Goal: Task Accomplishment & Management: Manage account settings

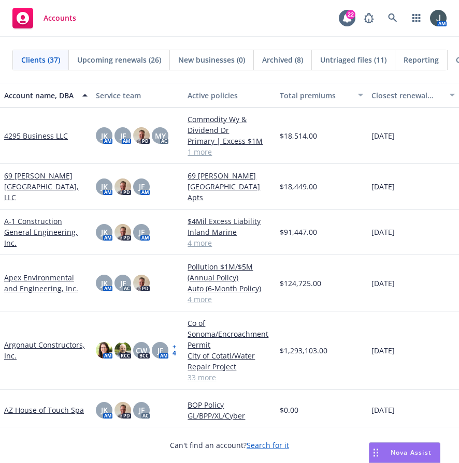
click at [43, 341] on link "Argonaut Constructors, Inc." at bounding box center [45, 351] width 83 height 22
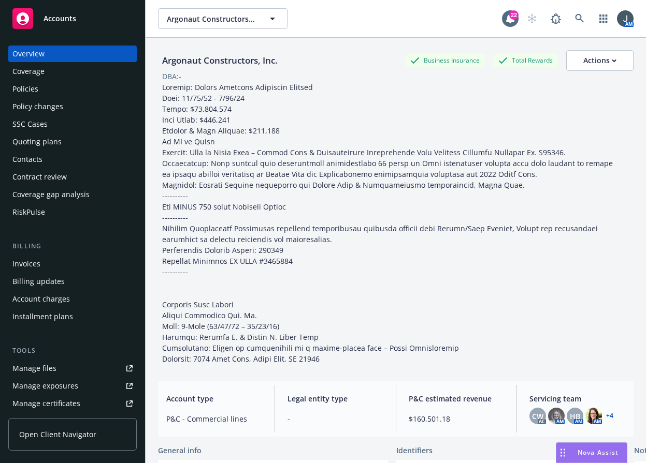
click at [46, 89] on div "Policies" at bounding box center [72, 89] width 120 height 17
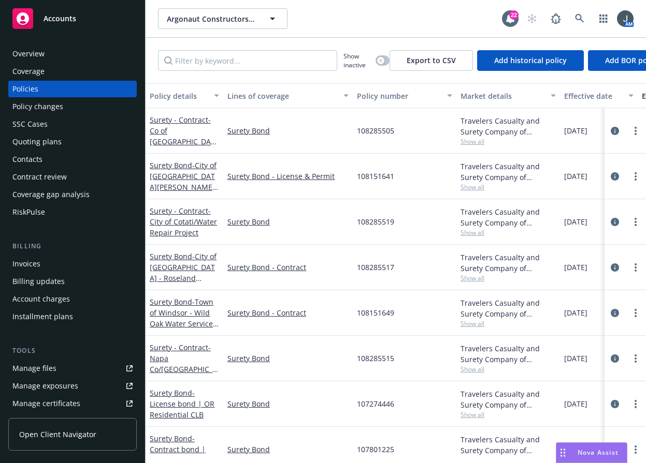
scroll to position [229, 0]
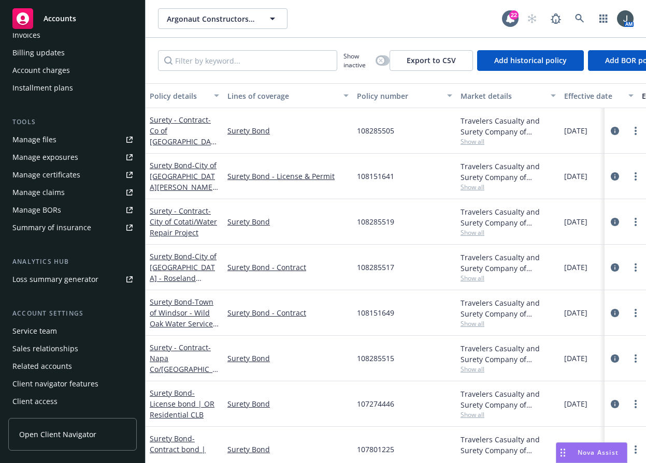
click at [45, 401] on div "Client access" at bounding box center [34, 401] width 45 height 17
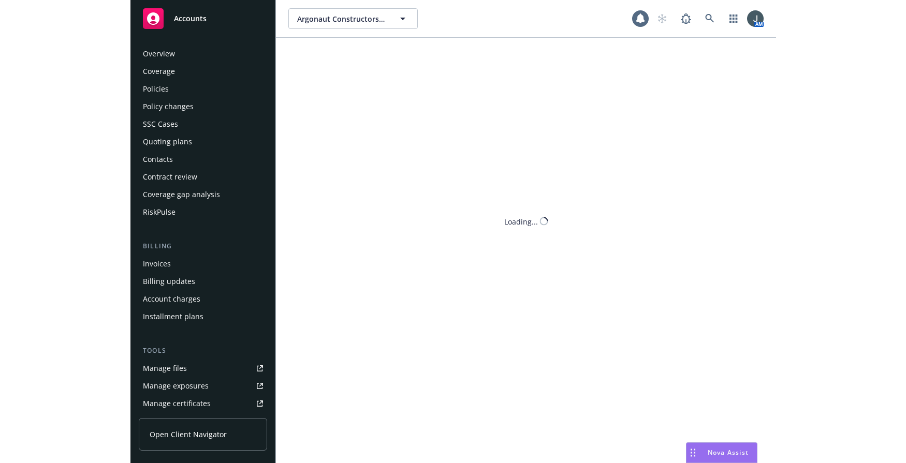
scroll to position [229, 0]
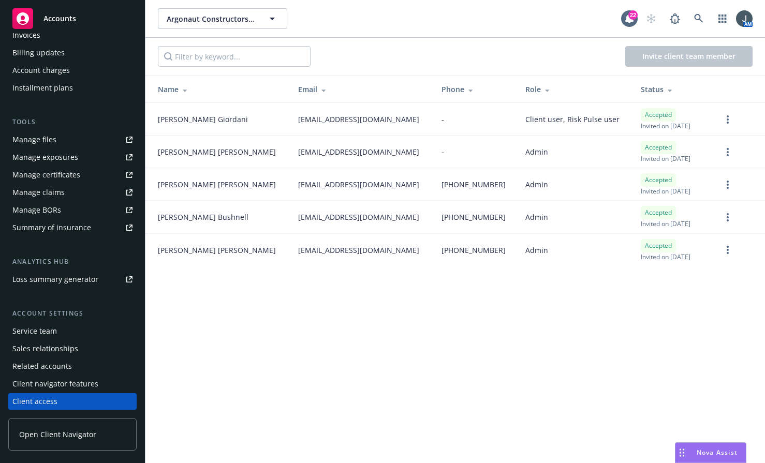
click at [57, 437] on span "Open Client Navigator" at bounding box center [57, 434] width 77 height 11
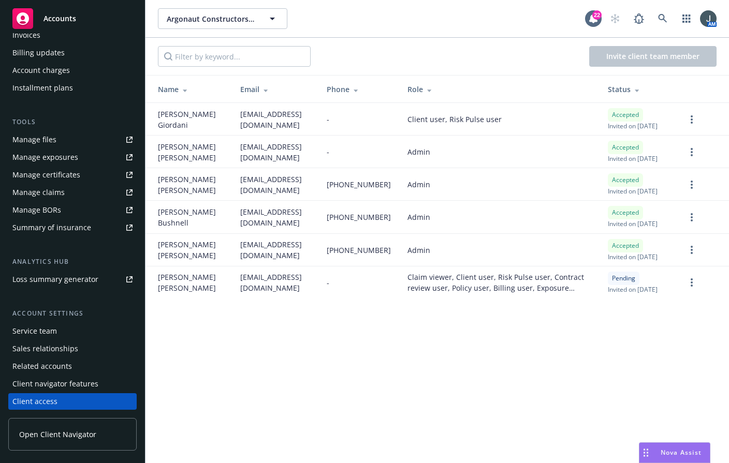
click at [286, 294] on span "[EMAIL_ADDRESS][DOMAIN_NAME]" at bounding box center [274, 283] width 69 height 22
click at [240, 294] on span "[EMAIL_ADDRESS][DOMAIN_NAME]" at bounding box center [274, 283] width 69 height 22
click at [592, 289] on link "more" at bounding box center [691, 282] width 12 height 12
click at [40, 439] on span "Open Client Navigator" at bounding box center [57, 434] width 77 height 11
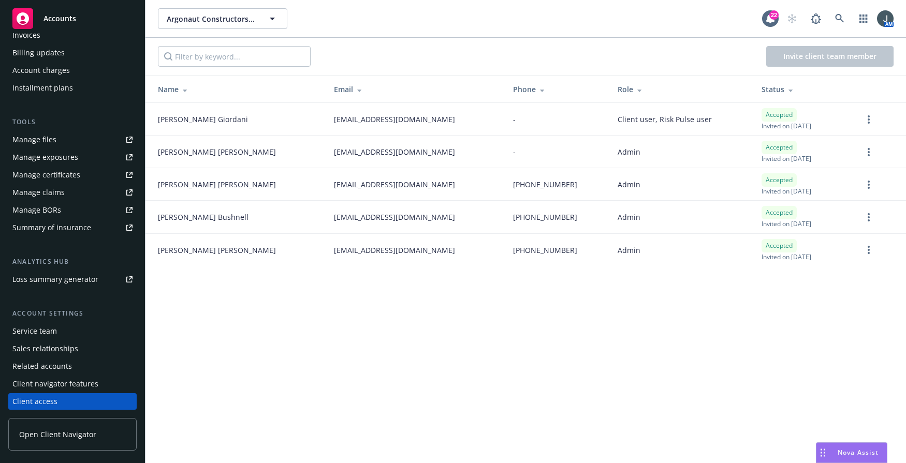
click at [592, 361] on div "Argonaut Constructors, Inc. Argonaut Constructors, Inc. 22 AM Invite client tea…" at bounding box center [525, 231] width 760 height 463
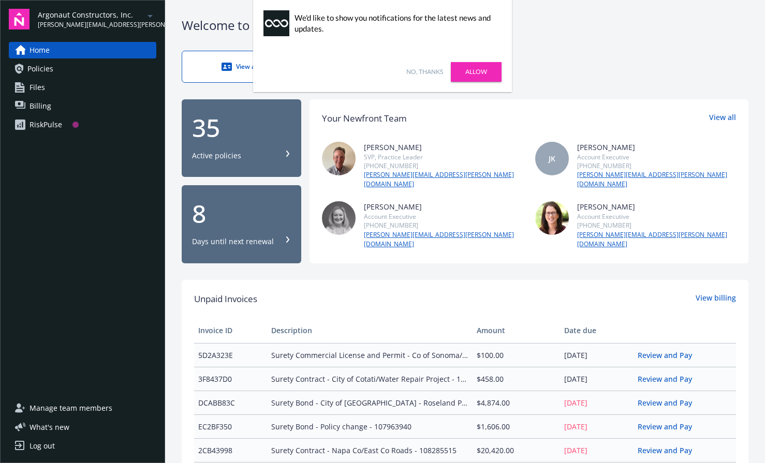
click at [488, 72] on link "Allow" at bounding box center [476, 72] width 51 height 20
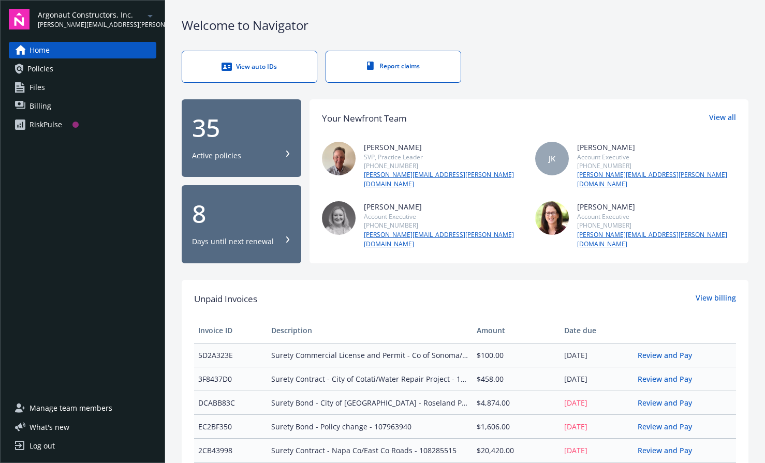
click at [237, 129] on div "35" at bounding box center [241, 127] width 99 height 25
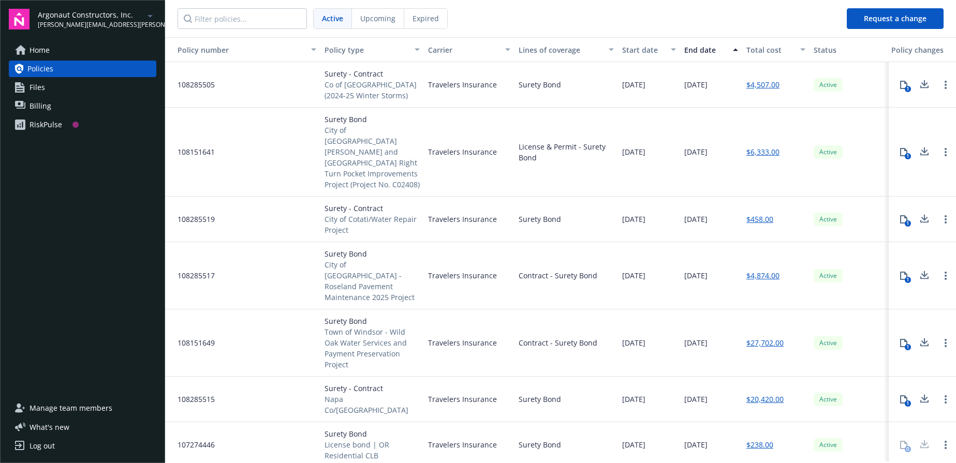
scroll to position [242, 0]
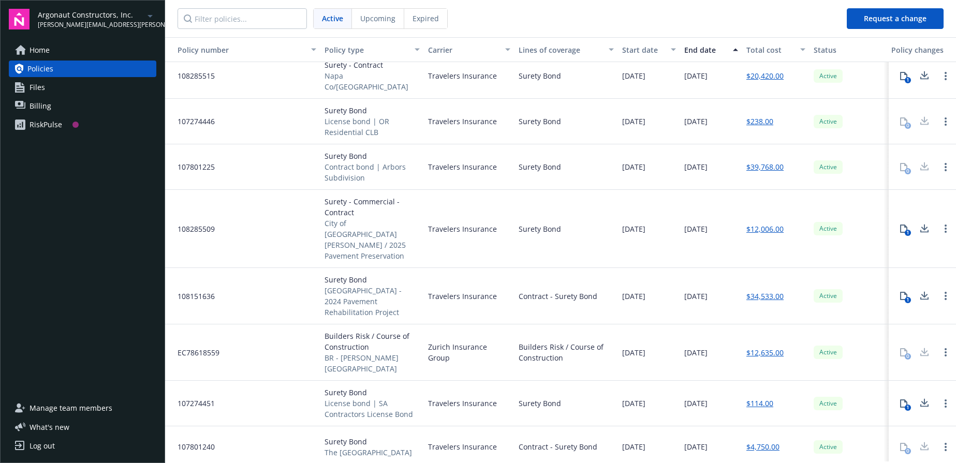
click at [765, 292] on icon at bounding box center [904, 296] width 8 height 8
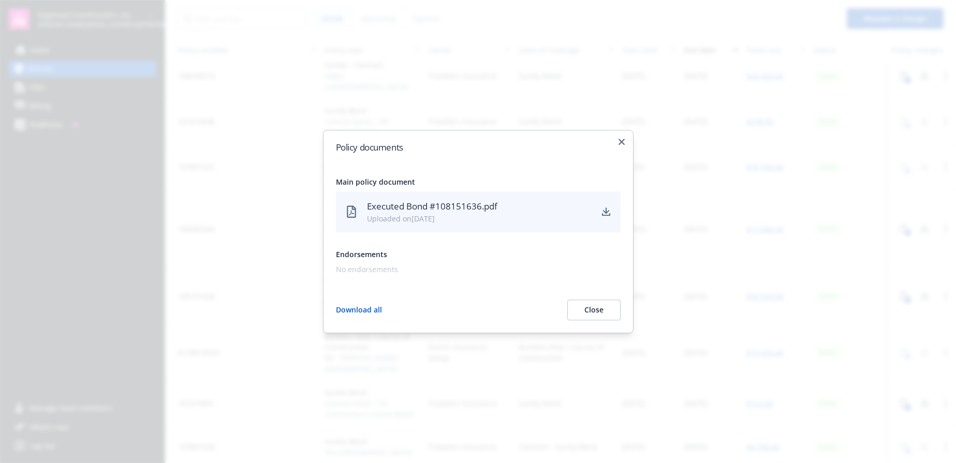
click at [596, 309] on button "Close" at bounding box center [593, 310] width 53 height 21
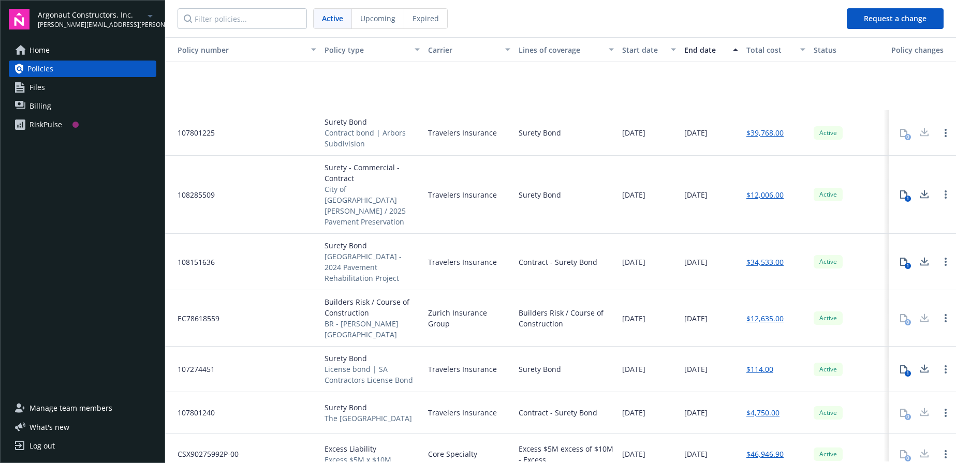
scroll to position [483, 0]
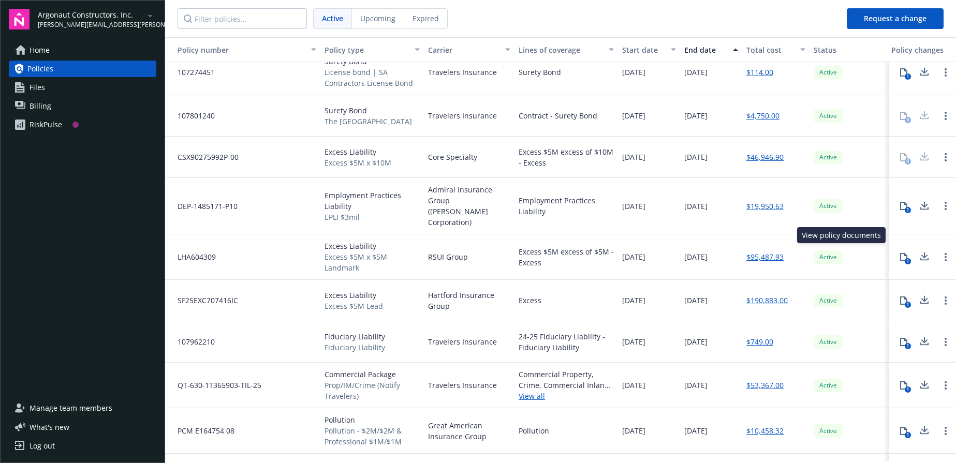
click at [765, 253] on icon at bounding box center [903, 257] width 7 height 8
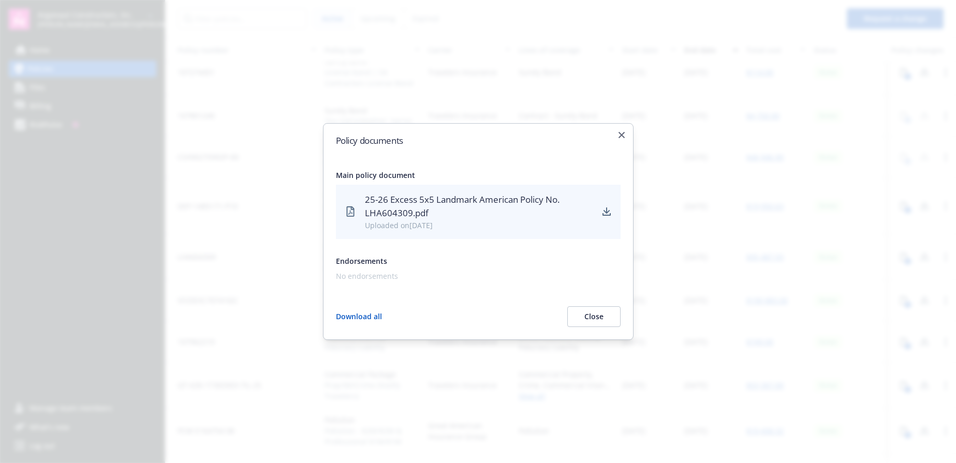
click at [592, 322] on button "Close" at bounding box center [593, 316] width 53 height 21
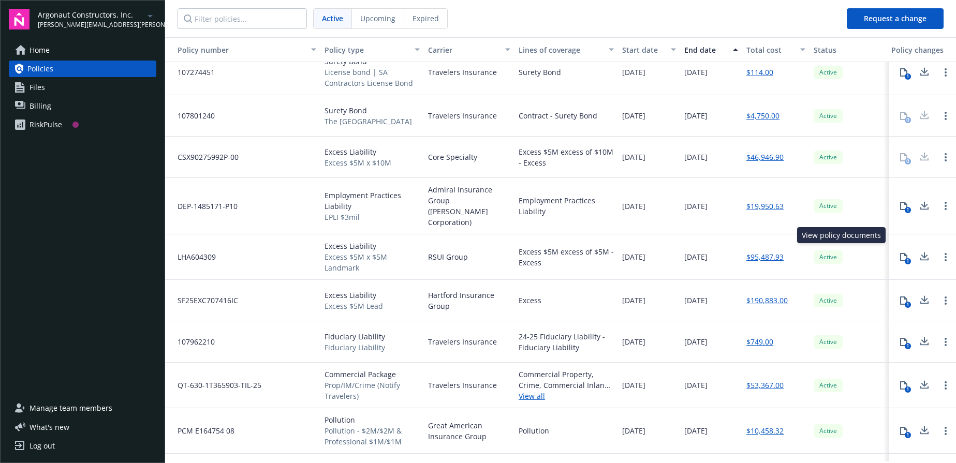
click at [765, 247] on button "1" at bounding box center [903, 257] width 21 height 21
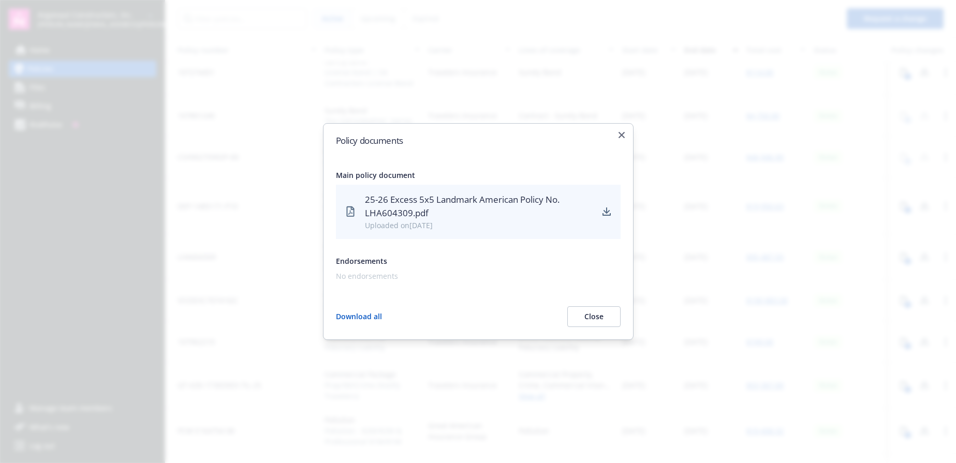
click at [616, 135] on div "Policy documents Main policy document 25-26 Excess 5x5 Landmark American Policy…" at bounding box center [478, 231] width 311 height 217
click at [619, 137] on icon "button" at bounding box center [622, 135] width 6 height 6
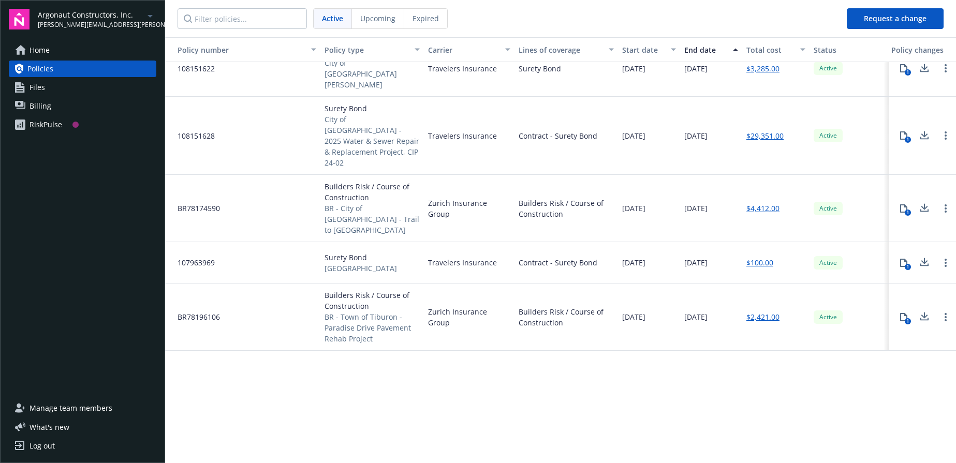
scroll to position [0, 0]
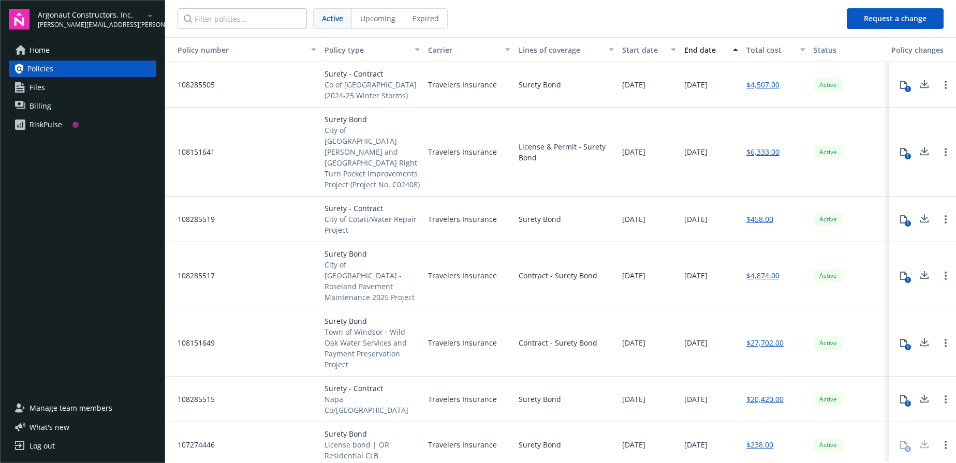
click at [55, 87] on link "Files" at bounding box center [83, 87] width 148 height 17
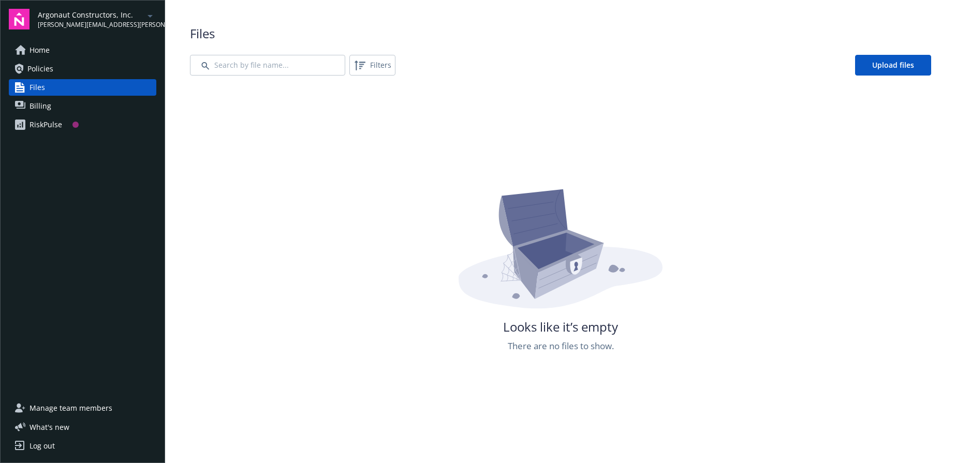
click at [55, 103] on link "Billing" at bounding box center [83, 106] width 148 height 17
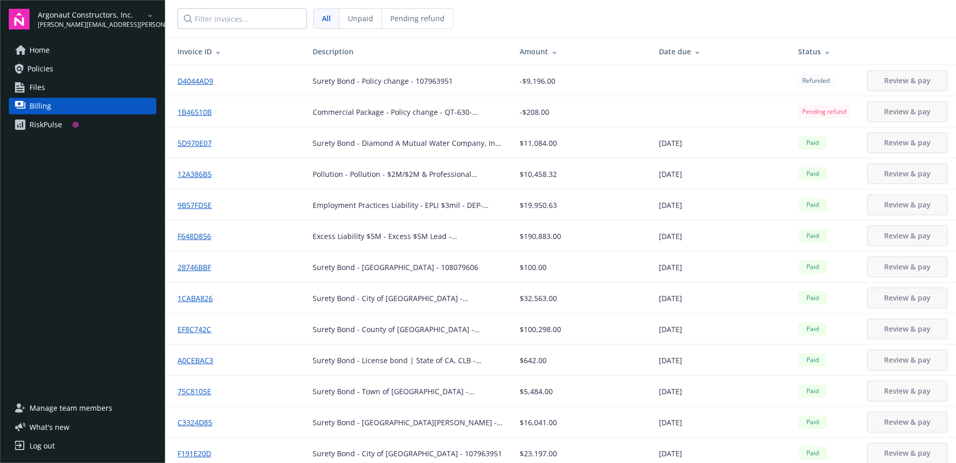
click at [54, 119] on div "RiskPulse" at bounding box center [46, 124] width 33 height 17
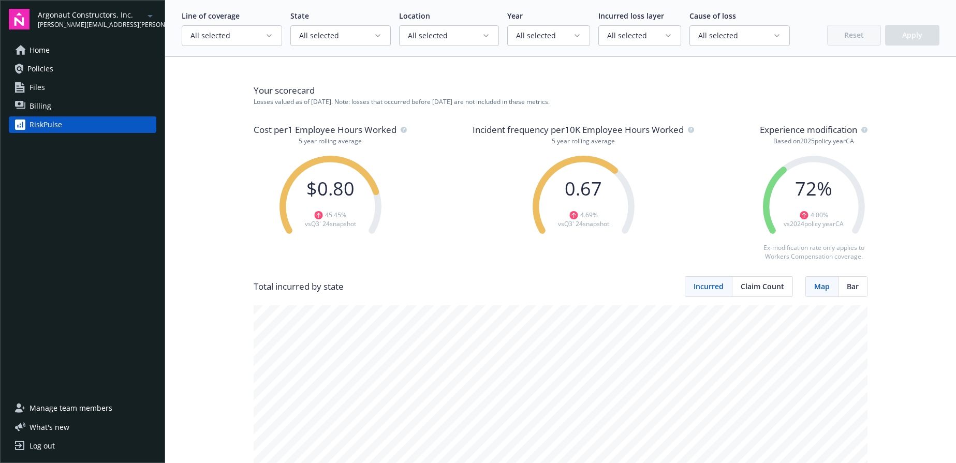
click at [36, 49] on span "Home" at bounding box center [40, 50] width 20 height 17
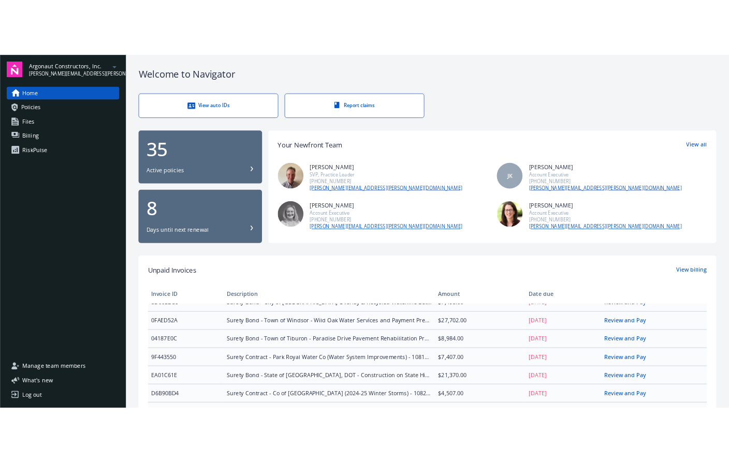
scroll to position [255, 0]
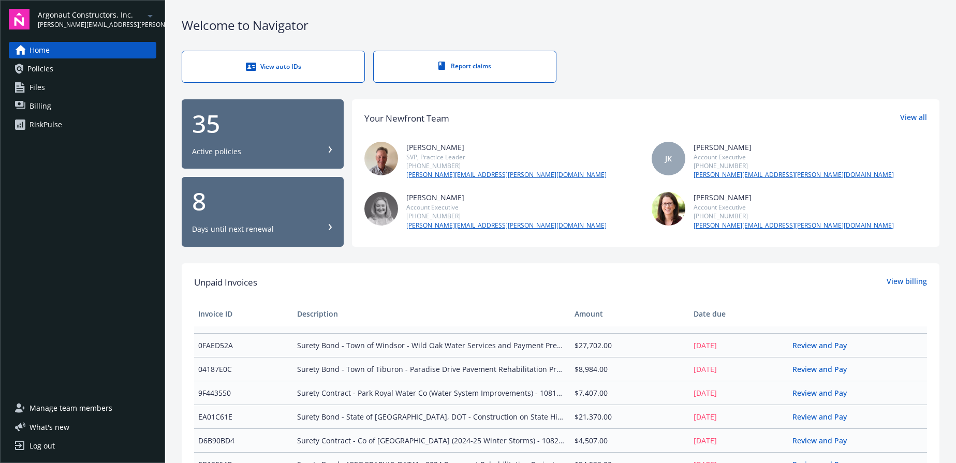
click at [74, 402] on span "Manage team members" at bounding box center [71, 408] width 83 height 17
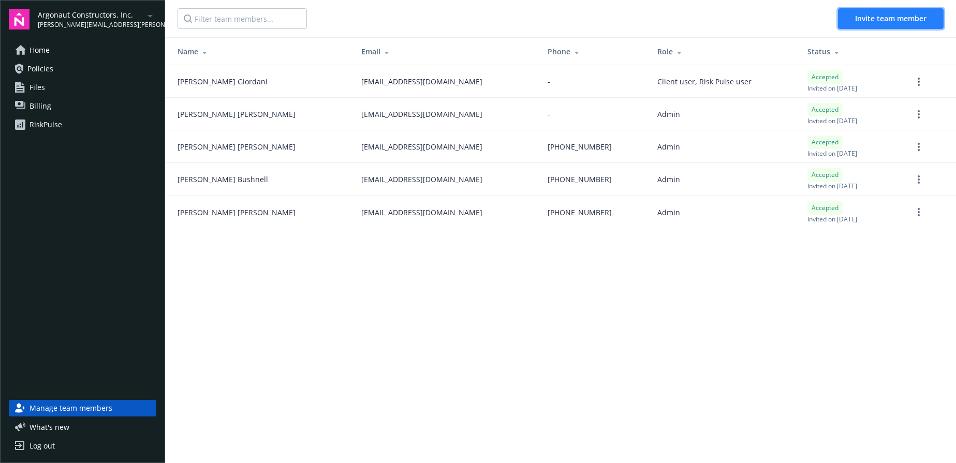
click at [765, 13] on button "Invite team member" at bounding box center [891, 18] width 106 height 21
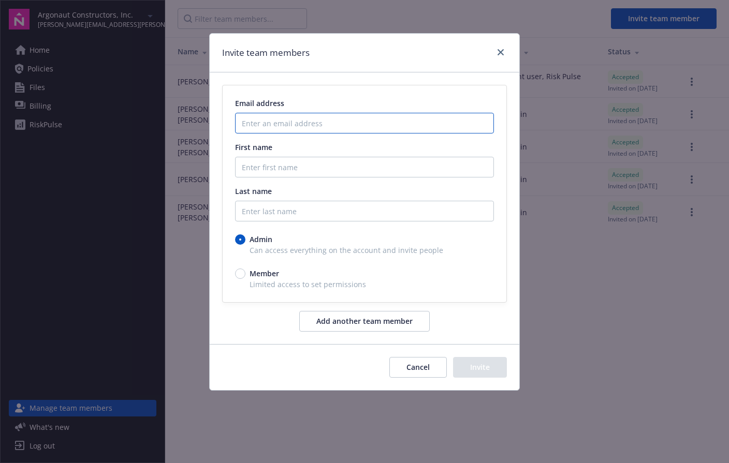
click at [310, 125] on input "Enter an email address" at bounding box center [364, 123] width 259 height 21
click at [277, 121] on input "Enter an email address" at bounding box center [364, 123] width 259 height 21
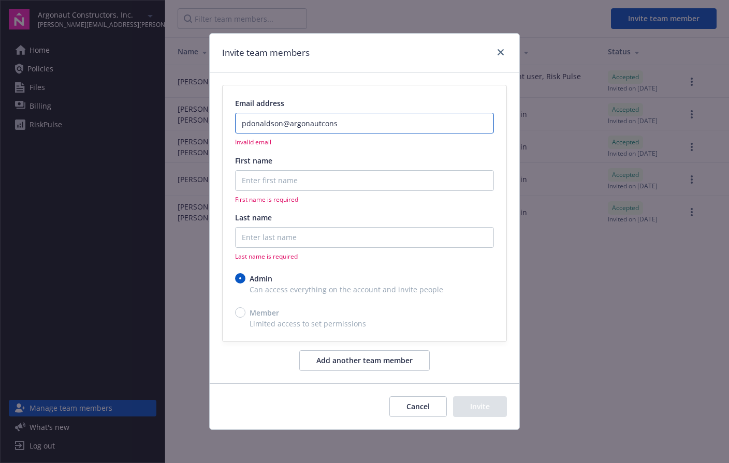
click at [356, 127] on input "pdonaldson@argonautcons" at bounding box center [364, 123] width 259 height 21
drag, startPoint x: 356, startPoint y: 127, endPoint x: 209, endPoint y: 122, distance: 147.1
click at [209, 122] on div "Invite team members Email address pdonaldson@argonautcons Invalid email First n…" at bounding box center [364, 231] width 729 height 463
paste input "aul donaldson <pdonaldson@argonautconstructors.com>"
click at [298, 121] on input "paul donaldson <pdonaldson@argonautconstructors.com>" at bounding box center [364, 123] width 259 height 21
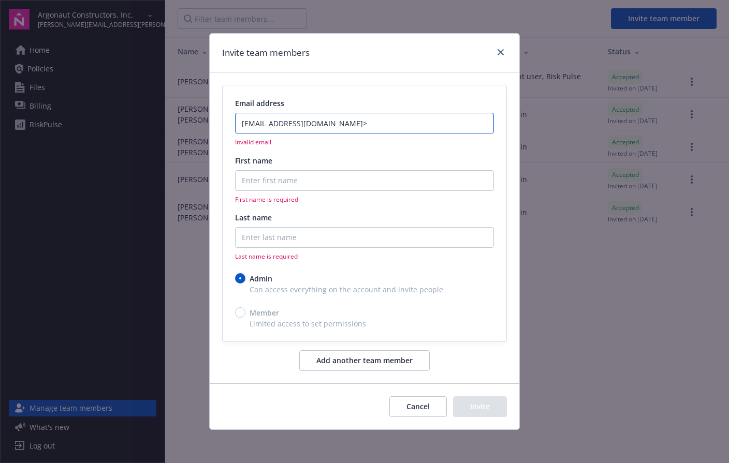
click at [403, 119] on input "pdonaldson@argonautconstructors.com>" at bounding box center [364, 123] width 259 height 21
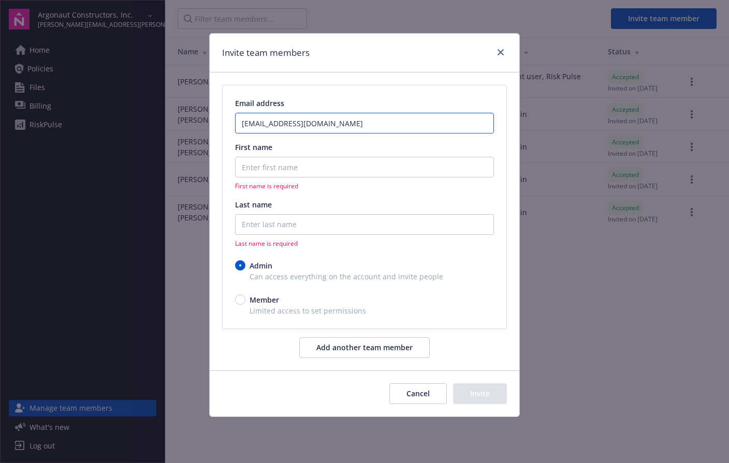
type input "pdonaldson@argonautconstructors.com"
click at [367, 173] on input "First name" at bounding box center [364, 167] width 259 height 21
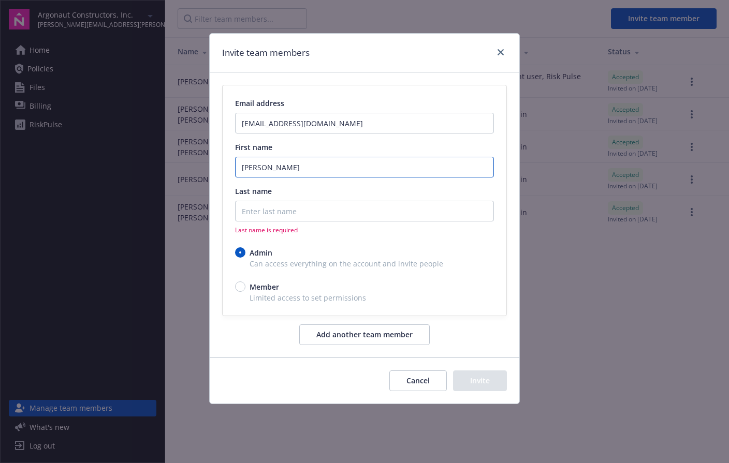
type input "Paul"
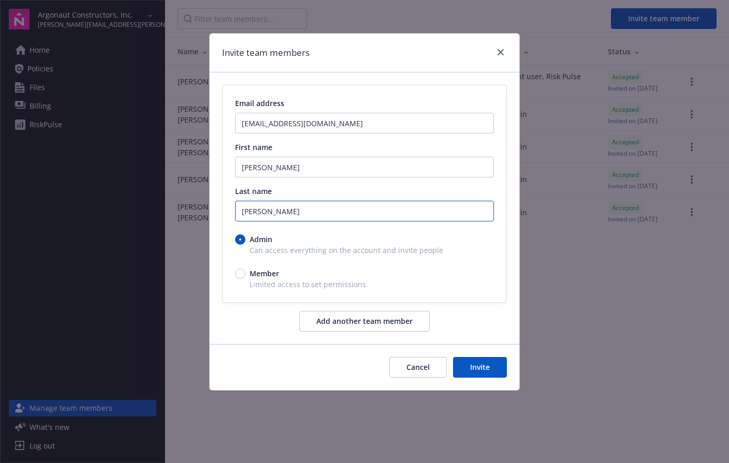
type input "Donaldson"
click at [240, 273] on input "Member" at bounding box center [240, 274] width 10 height 10
radio input "true"
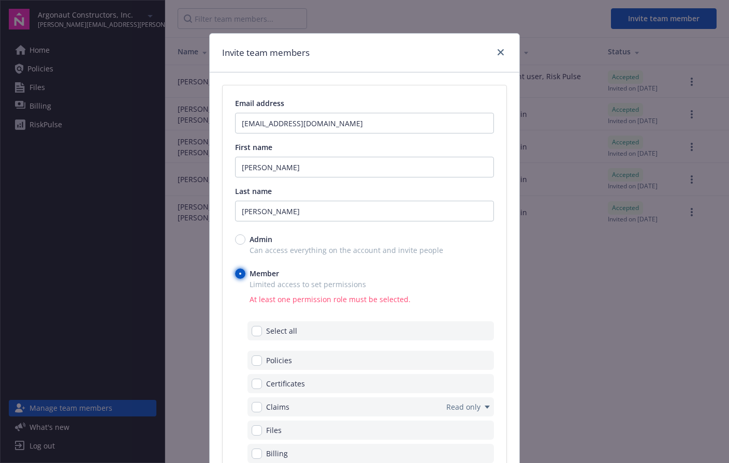
scroll to position [242, 0]
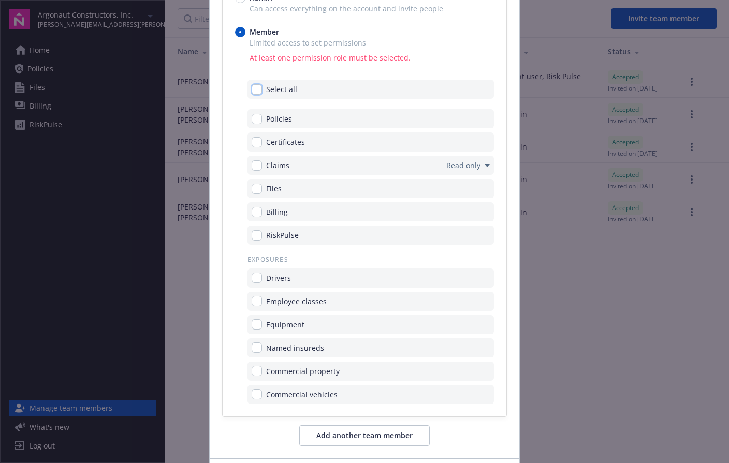
click at [255, 91] on input "checkbox" at bounding box center [257, 89] width 10 height 10
checkbox input "true"
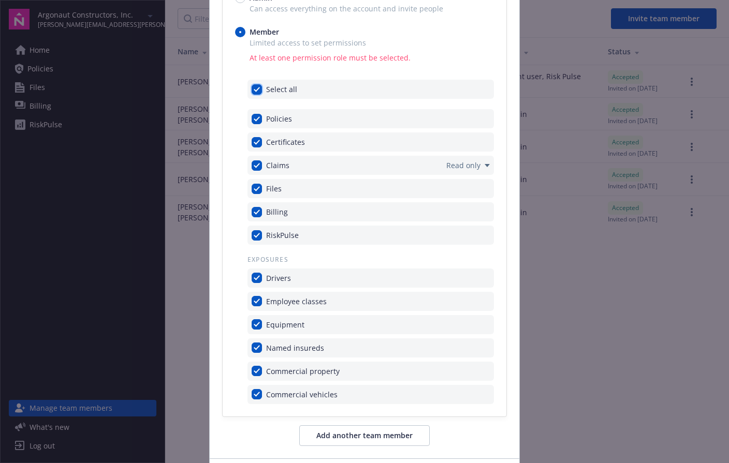
checkbox input "true"
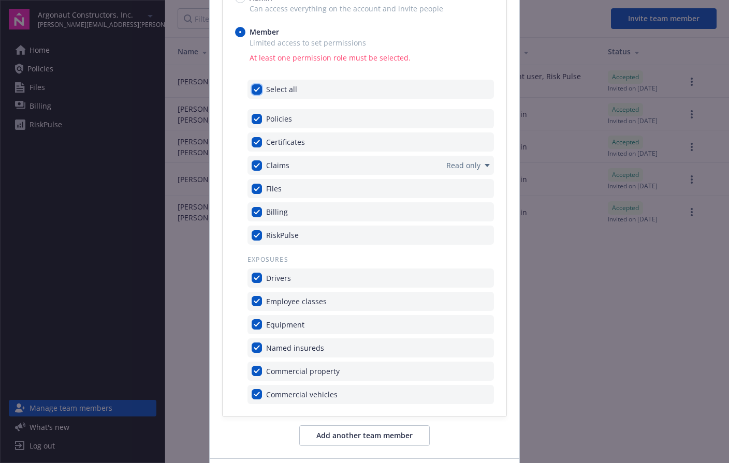
checkbox input "true"
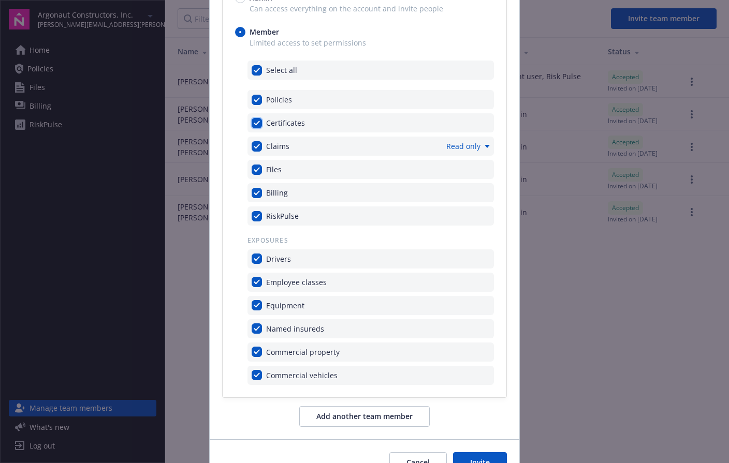
click at [252, 123] on input "checkbox" at bounding box center [257, 123] width 10 height 10
checkbox input "false"
click at [252, 167] on input "checkbox" at bounding box center [257, 170] width 10 height 10
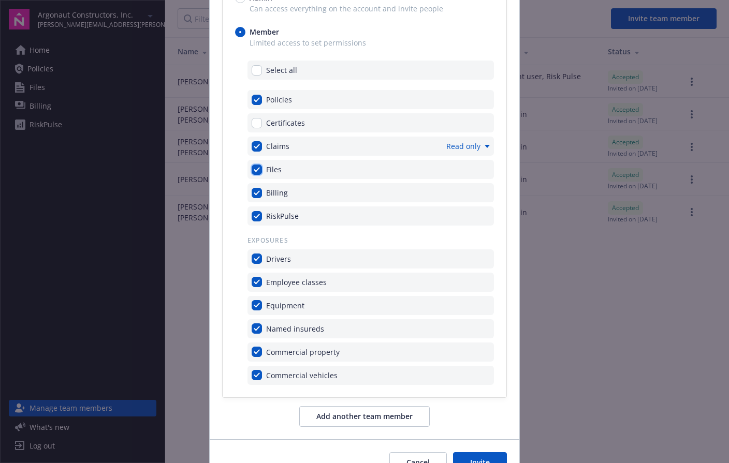
click at [252, 167] on input "checkbox" at bounding box center [257, 170] width 10 height 10
checkbox input "false"
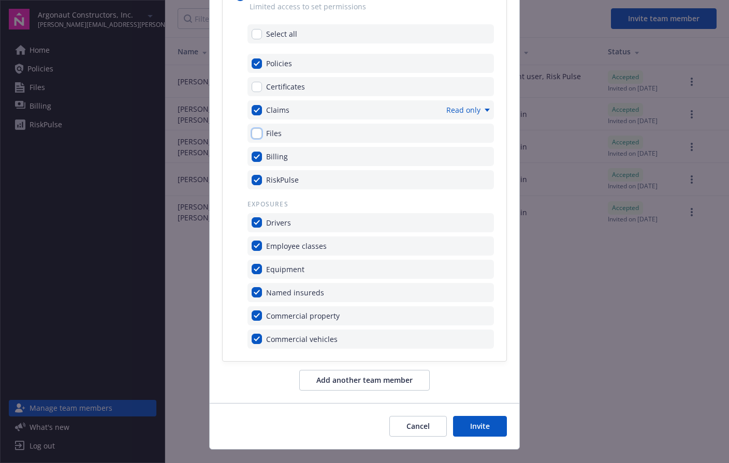
scroll to position [298, 0]
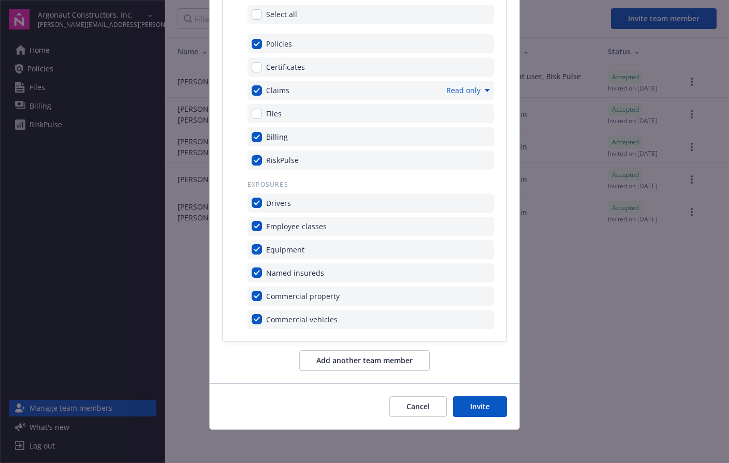
click at [480, 407] on button "Invite" at bounding box center [480, 407] width 54 height 21
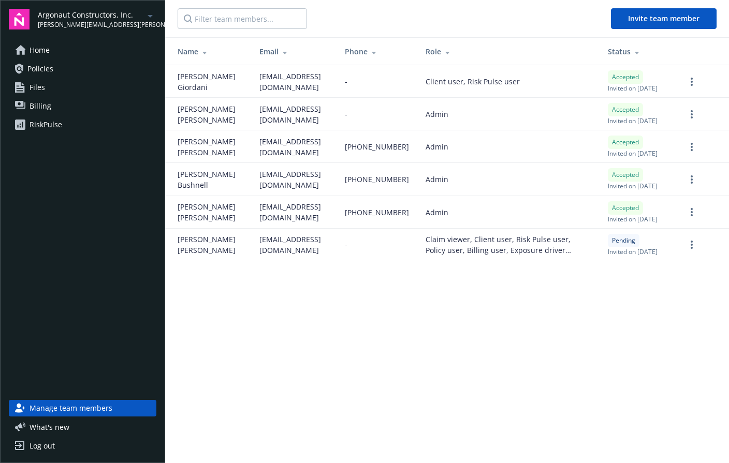
click at [332, 375] on main "Invite team member Name Email Phone Role Status Dan Giordani dgiordani@argonaut…" at bounding box center [447, 231] width 564 height 463
click at [54, 266] on div "Home Policies Files Billing RiskPulse" at bounding box center [83, 215] width 148 height 346
click at [38, 49] on span "Home" at bounding box center [40, 50] width 20 height 17
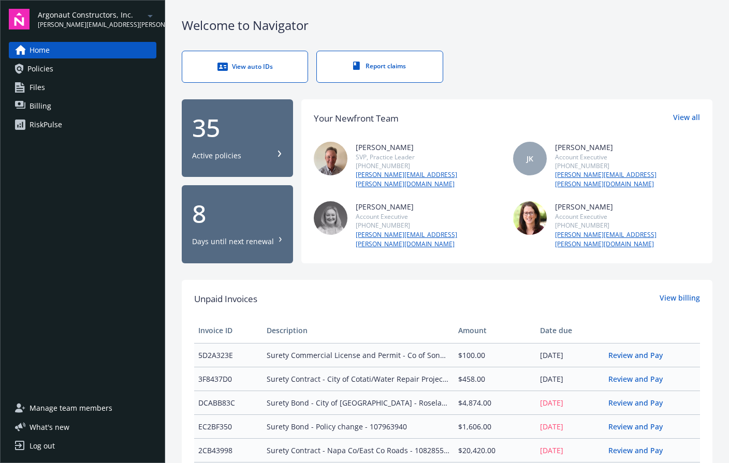
click at [59, 411] on span "Manage team members" at bounding box center [71, 408] width 83 height 17
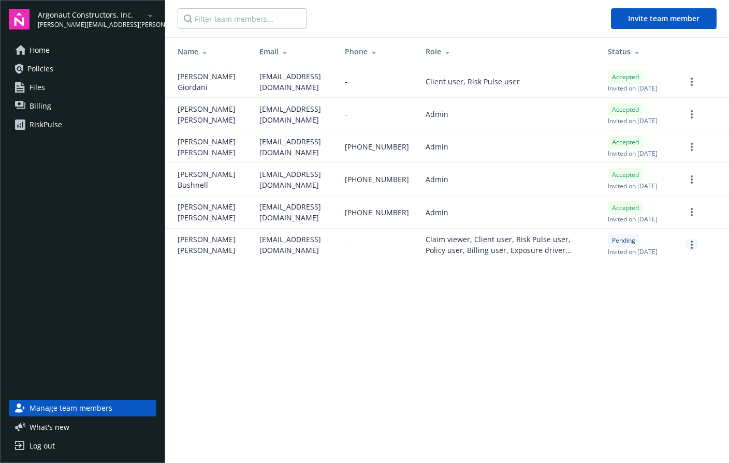
click at [690, 251] on link "more" at bounding box center [691, 245] width 12 height 12
click at [728, 261] on td at bounding box center [703, 245] width 52 height 33
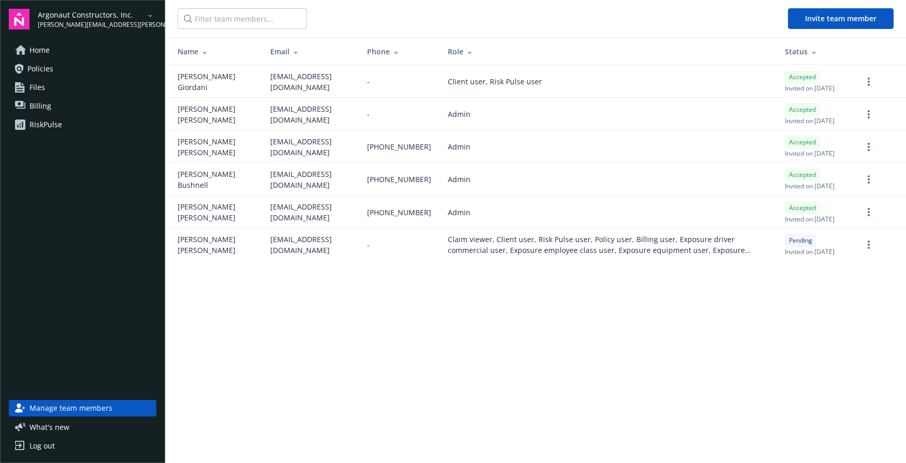
click at [321, 256] on span "[EMAIL_ADDRESS][DOMAIN_NAME]" at bounding box center [310, 245] width 80 height 22
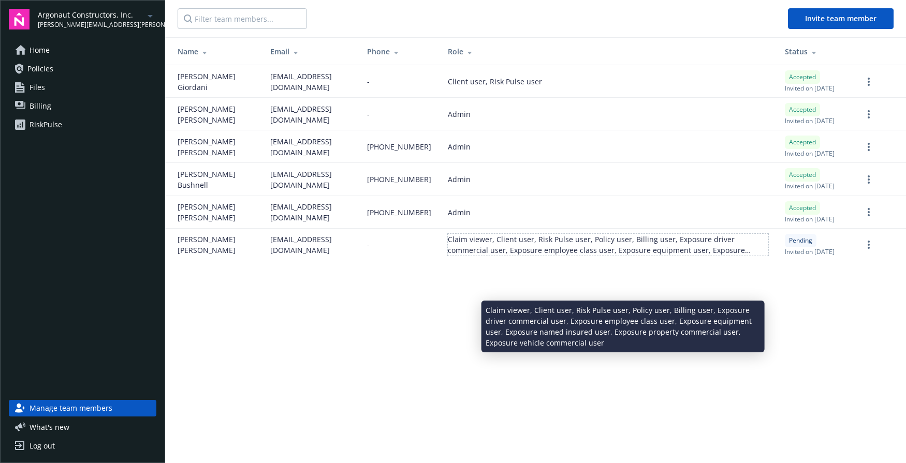
click at [673, 256] on div "Claim viewer, Client user, Risk Pulse user, Policy user, Billing user, Exposure…" at bounding box center [608, 245] width 320 height 22
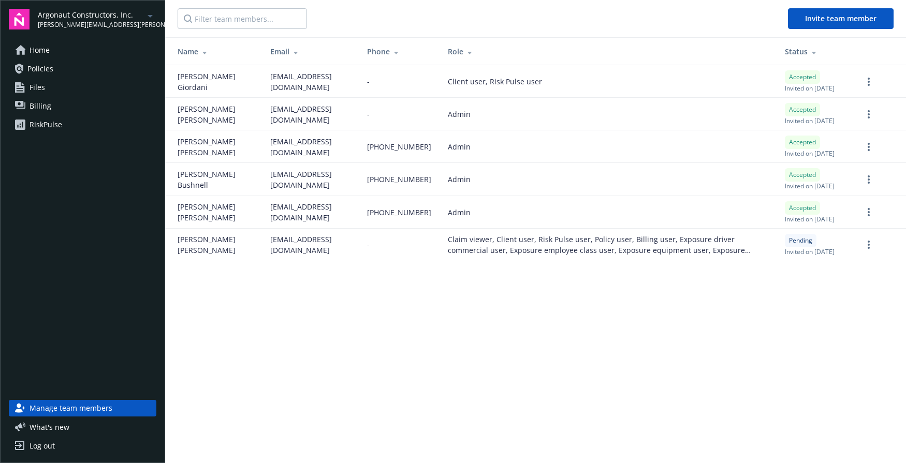
click at [346, 256] on span "[EMAIL_ADDRESS][DOMAIN_NAME]" at bounding box center [310, 245] width 80 height 22
click at [728, 251] on link "more" at bounding box center [868, 245] width 12 height 12
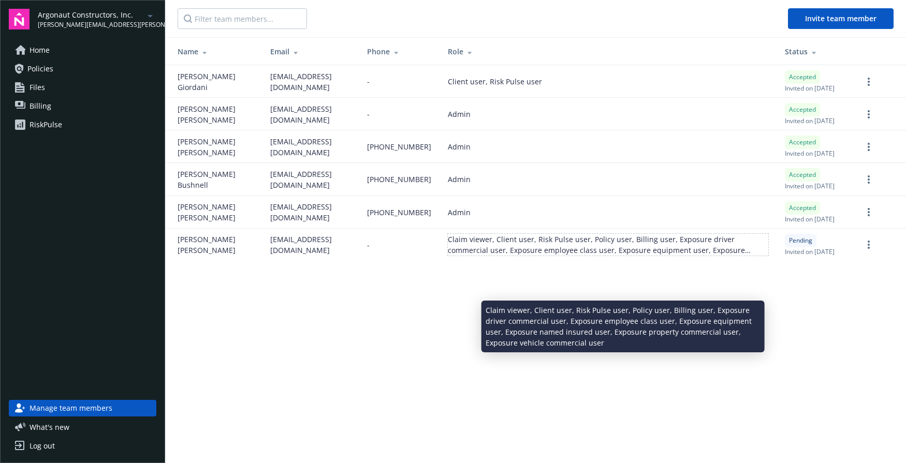
click at [627, 256] on div "Claim viewer, Client user, Risk Pulse user, Policy user, Billing user, Exposure…" at bounding box center [608, 245] width 320 height 22
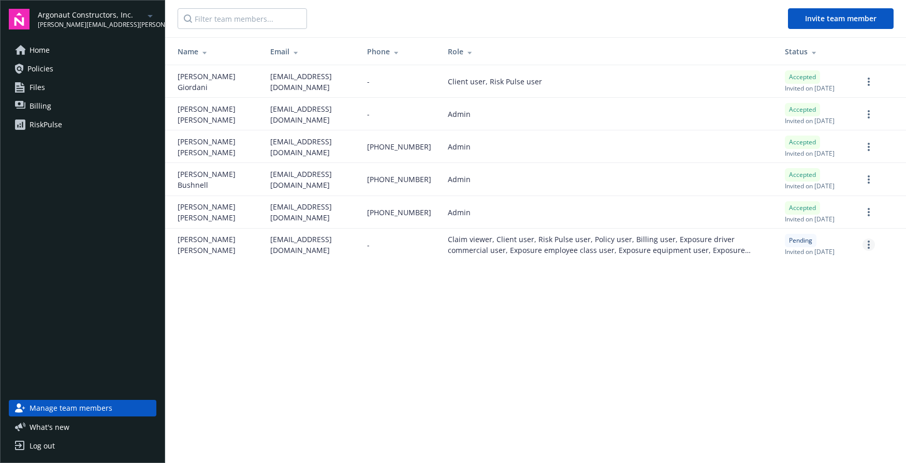
click at [728, 251] on link "more" at bounding box center [868, 245] width 12 height 12
click at [728, 337] on link "Cancel invitation" at bounding box center [828, 335] width 91 height 21
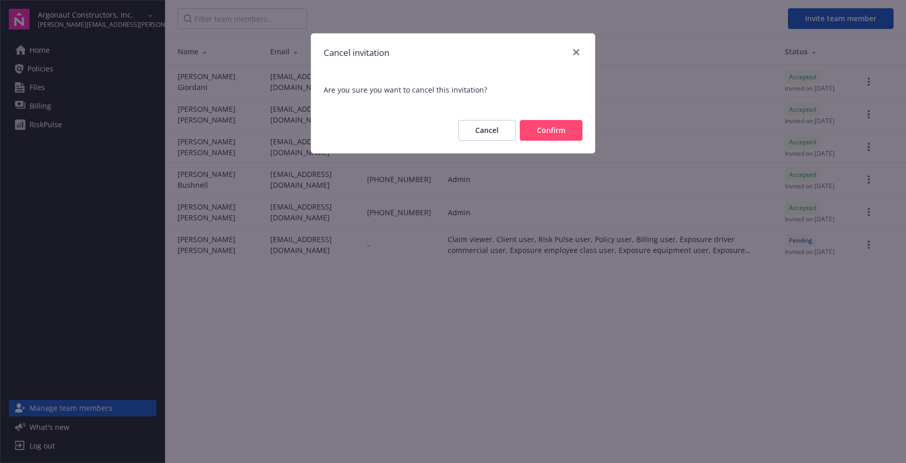
click at [552, 124] on button "Confirm" at bounding box center [551, 130] width 63 height 21
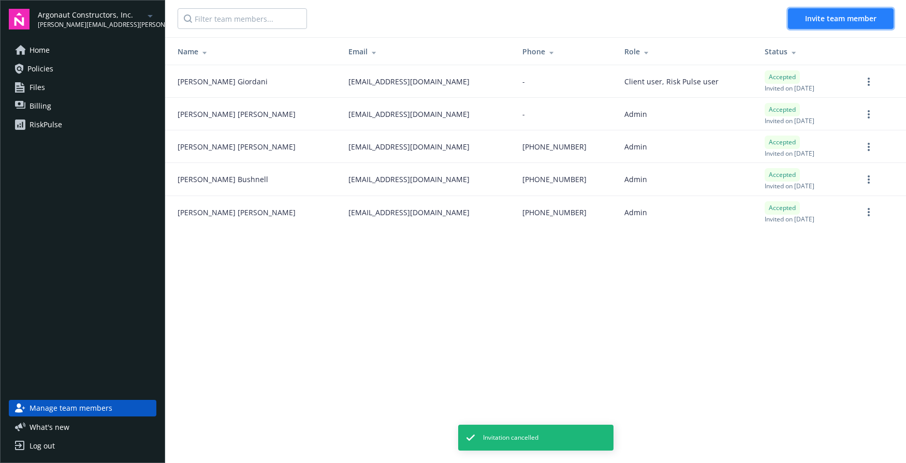
click at [728, 14] on span "Invite team member" at bounding box center [840, 18] width 71 height 10
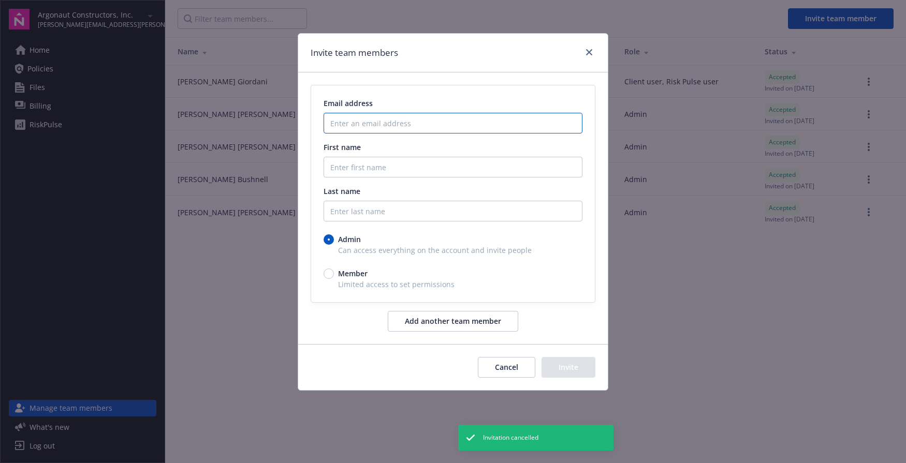
click at [371, 120] on input "Enter an email address" at bounding box center [453, 123] width 259 height 21
paste input "paul donaldson <pdonaldson@argonautconstructors.com>"
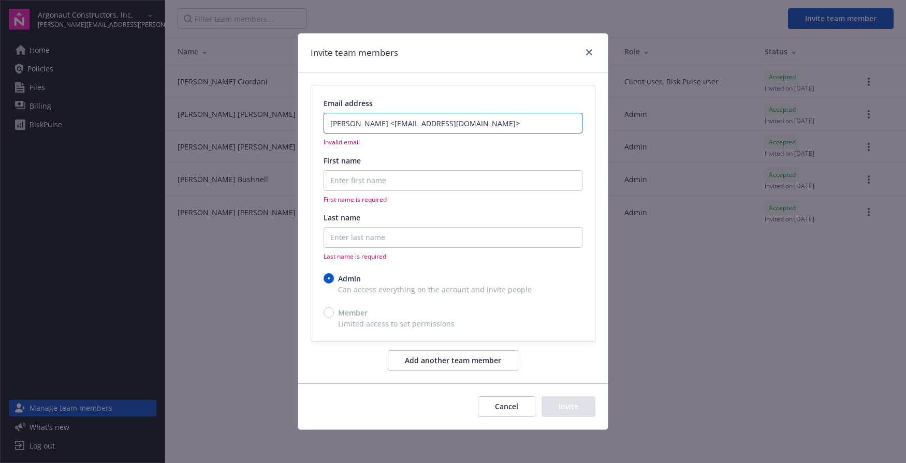
drag, startPoint x: 389, startPoint y: 123, endPoint x: 277, endPoint y: 124, distance: 111.3
click at [277, 124] on div "Invite team members Email address paul donaldson <pdonaldson@argonautconstructo…" at bounding box center [453, 231] width 906 height 463
click at [487, 123] on input "pdonaldson@argonautconstructors.com>" at bounding box center [453, 123] width 259 height 21
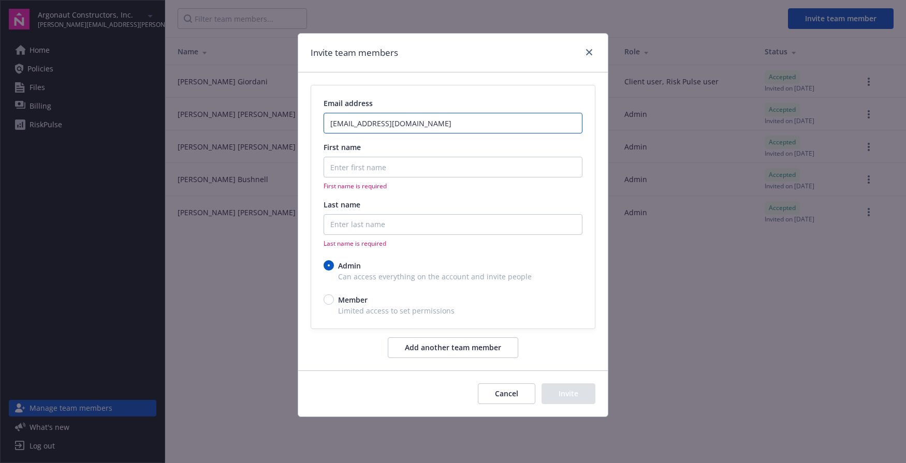
type input "pdonaldson@argonautconstructors.com"
click at [479, 170] on input "First name" at bounding box center [453, 167] width 259 height 21
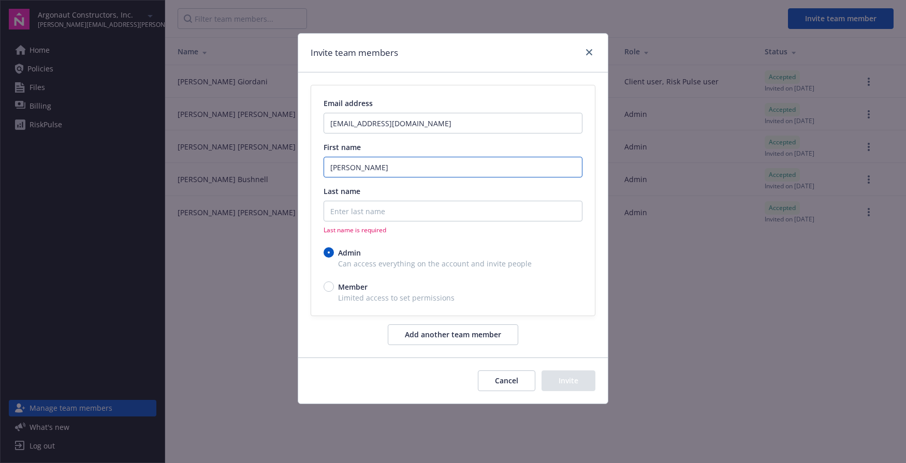
type input "Paul"
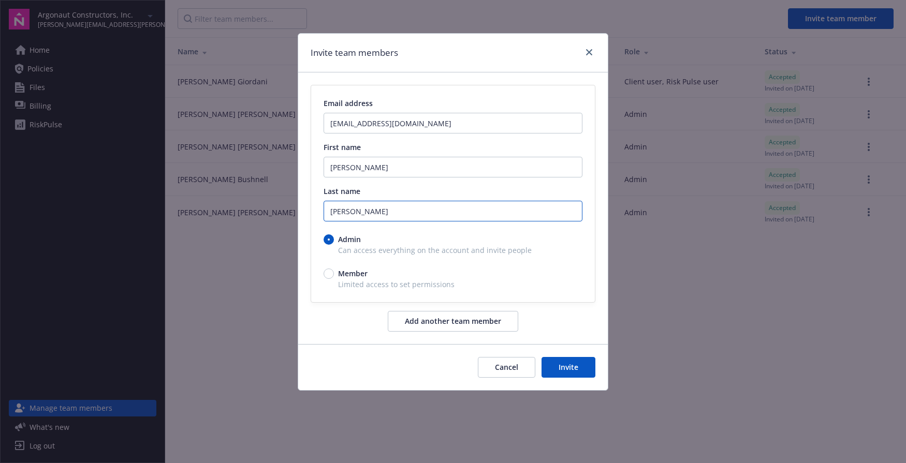
type input "Donaldson"
drag, startPoint x: 462, startPoint y: 47, endPoint x: 279, endPoint y: 74, distance: 185.2
click at [279, 74] on div "Invite team members Email address pdonaldson@argonautconstructors.com First nam…" at bounding box center [453, 231] width 906 height 463
click at [575, 368] on button "Invite" at bounding box center [568, 367] width 54 height 21
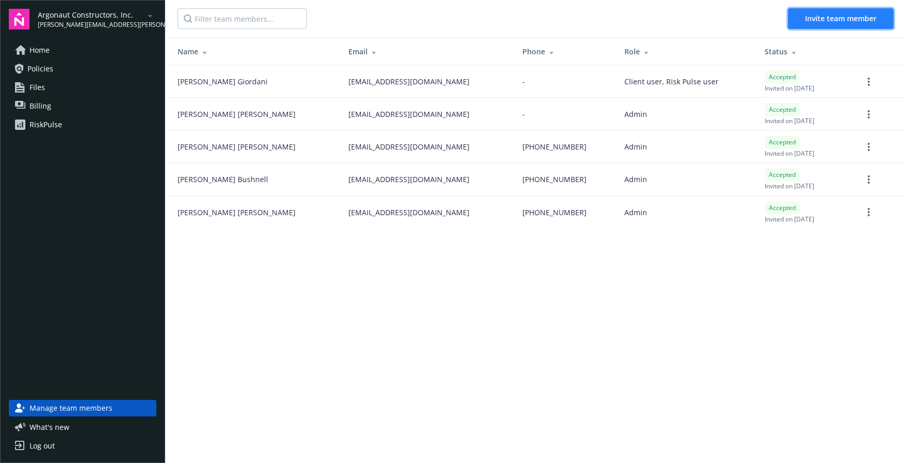
click at [827, 19] on span "Invite team member" at bounding box center [840, 18] width 71 height 10
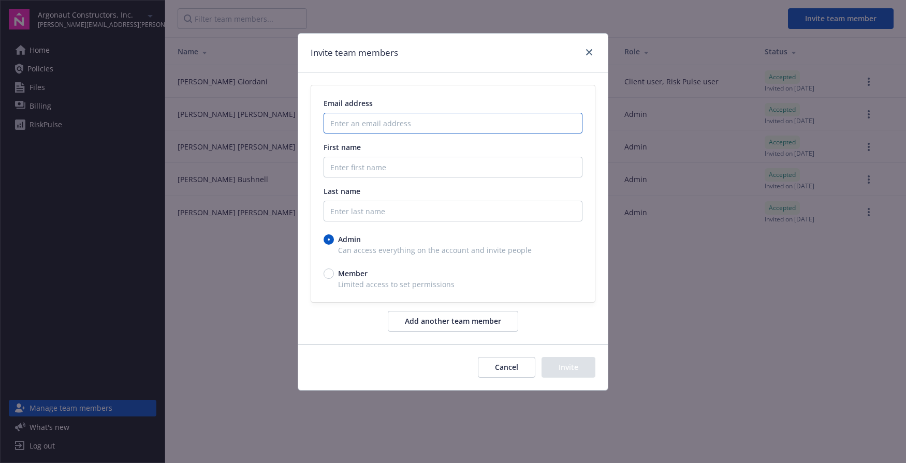
click at [421, 131] on input "Enter an email address" at bounding box center [453, 123] width 259 height 21
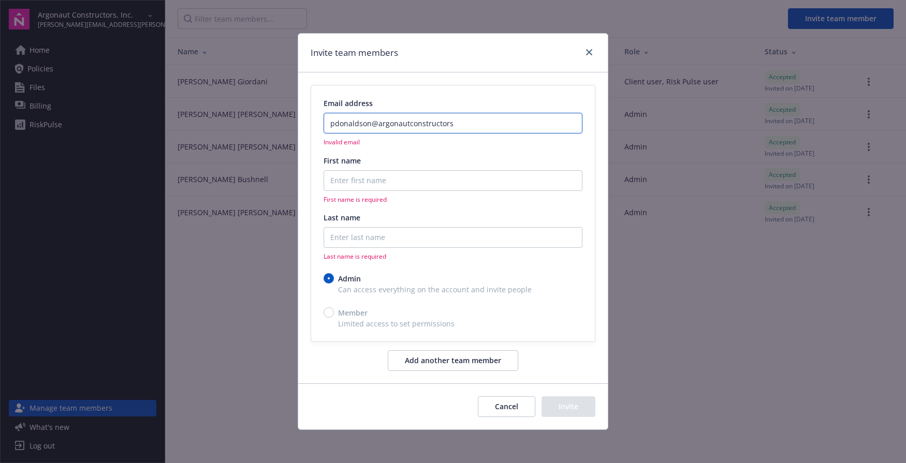
click at [487, 123] on input "pdonaldson@argonautconstructors" at bounding box center [453, 123] width 259 height 21
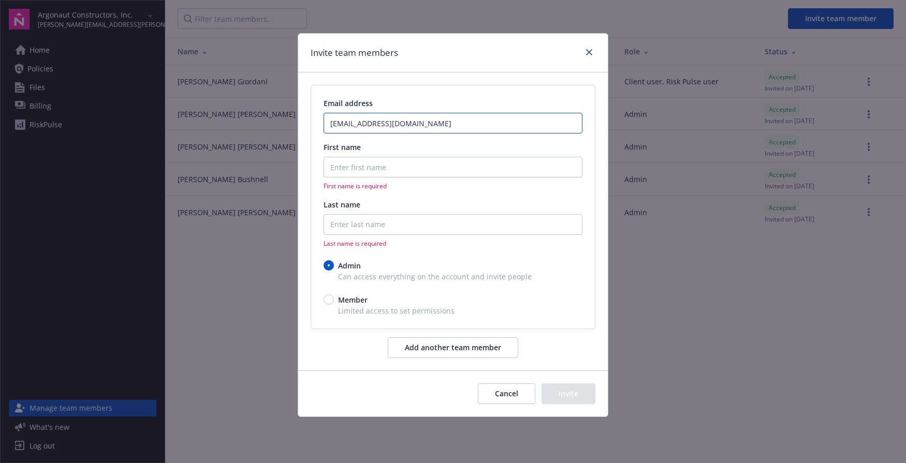
type input "[EMAIL_ADDRESS][DOMAIN_NAME]"
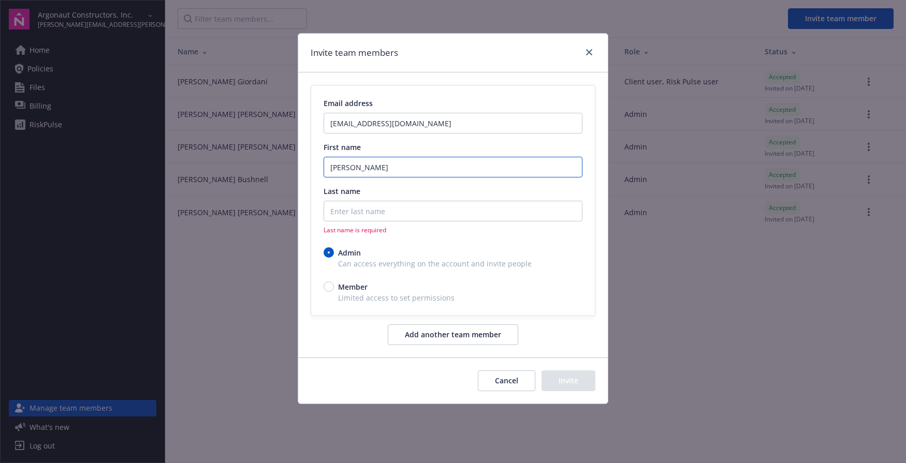
type input "[PERSON_NAME]"
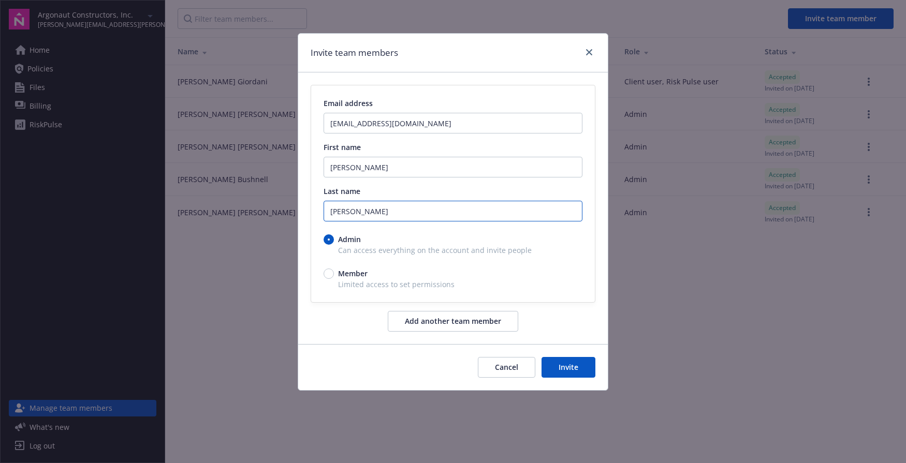
type input "[PERSON_NAME]"
click at [576, 365] on button "Invite" at bounding box center [568, 367] width 54 height 21
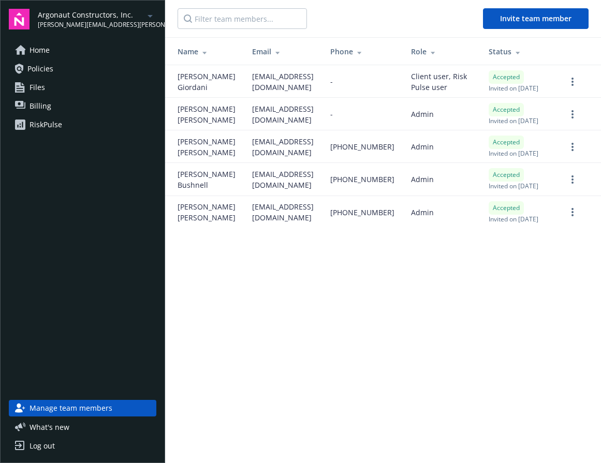
click at [182, 341] on main "Invite team member Name Email Phone Role Status [PERSON_NAME] [EMAIL_ADDRESS][D…" at bounding box center [383, 231] width 436 height 463
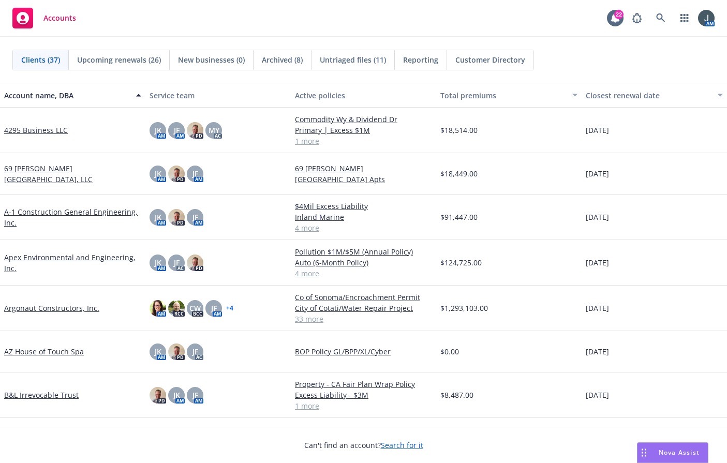
click at [98, 213] on link "A-1 Construction General Engineering, Inc." at bounding box center [72, 218] width 137 height 22
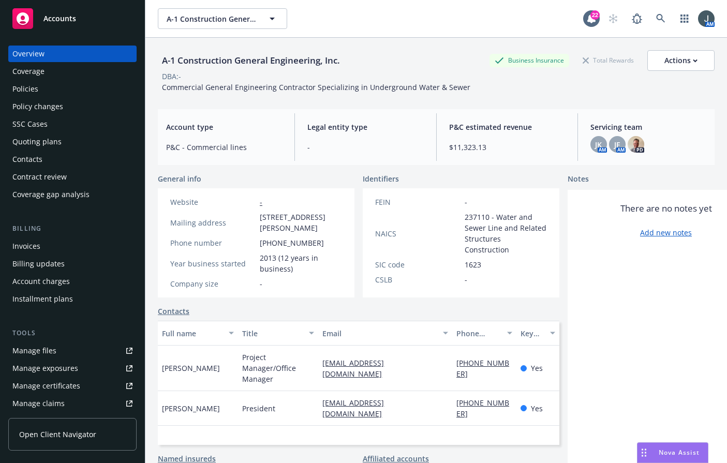
click at [40, 90] on div "Policies" at bounding box center [72, 89] width 120 height 17
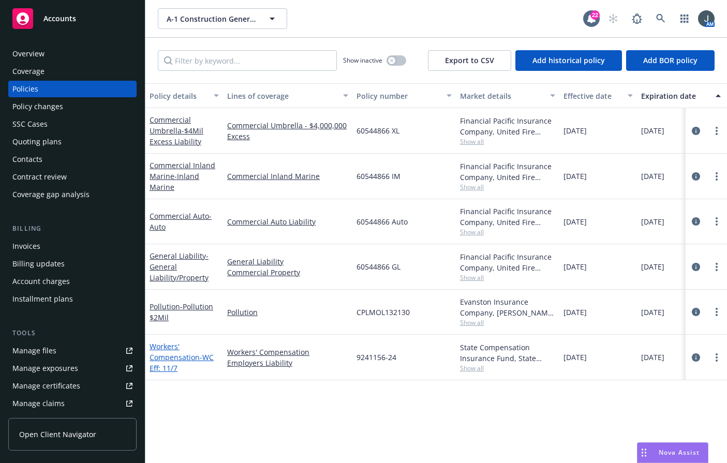
click at [192, 356] on link "Workers' Compensation - WC Eff: 11/7" at bounding box center [182, 358] width 64 height 32
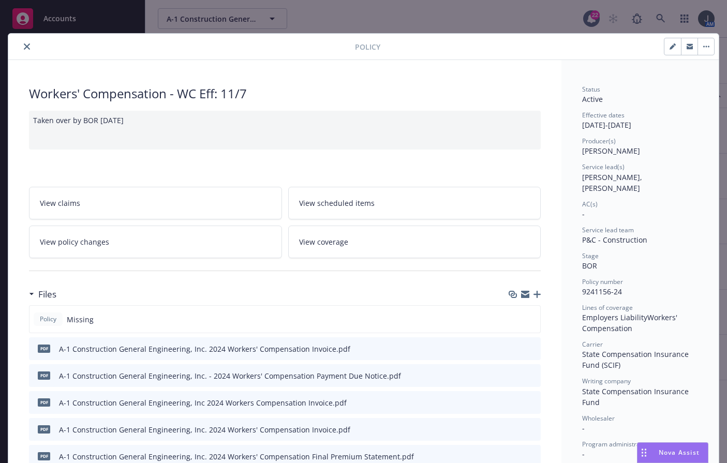
click at [534, 294] on icon "button" at bounding box center [537, 294] width 7 height 7
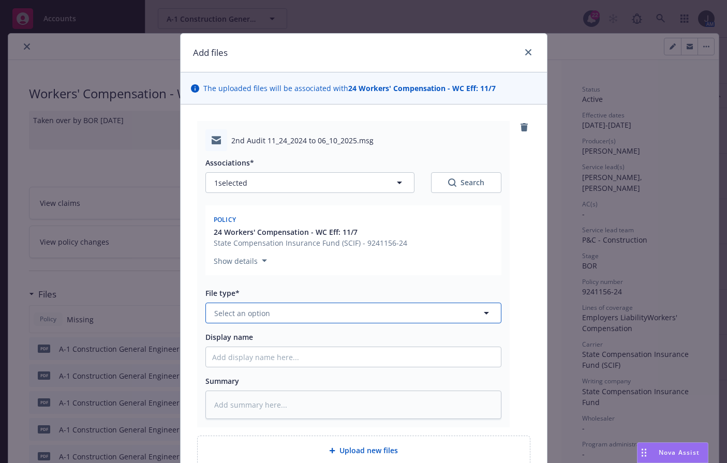
click at [314, 313] on button "Select an option" at bounding box center [354, 313] width 296 height 21
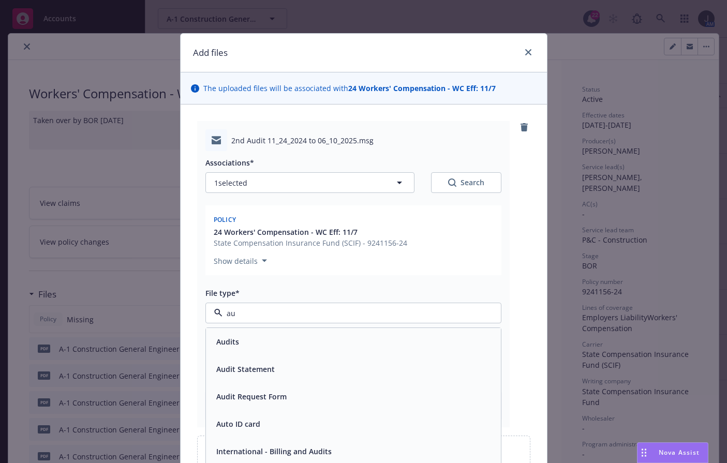
type input "aud"
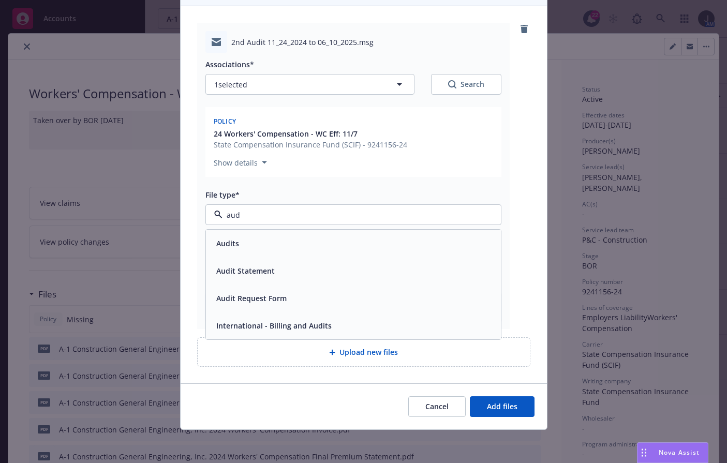
click at [261, 243] on div "Audits" at bounding box center [353, 243] width 283 height 15
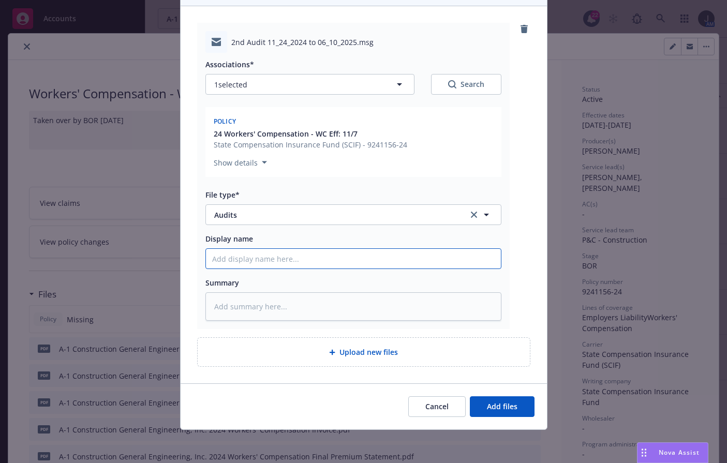
click at [265, 257] on input "Display name" at bounding box center [353, 259] width 295 height 20
type textarea "x"
type input "A"
type textarea "x"
type input "Au"
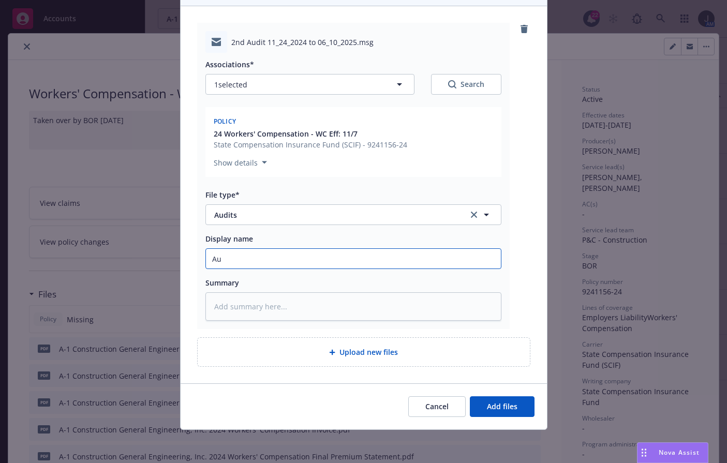
type textarea "x"
type input "Aud"
type textarea "x"
type input "Audi"
type textarea "x"
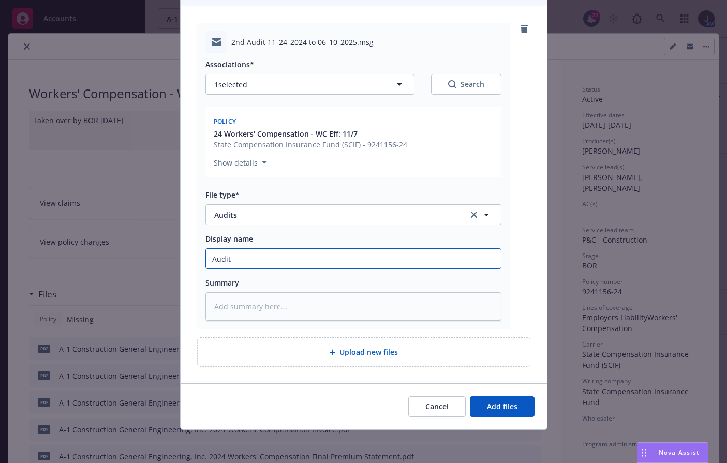
type input "Audit"
type textarea "x"
type input "Audit"
type textarea "x"
type input "Audi"
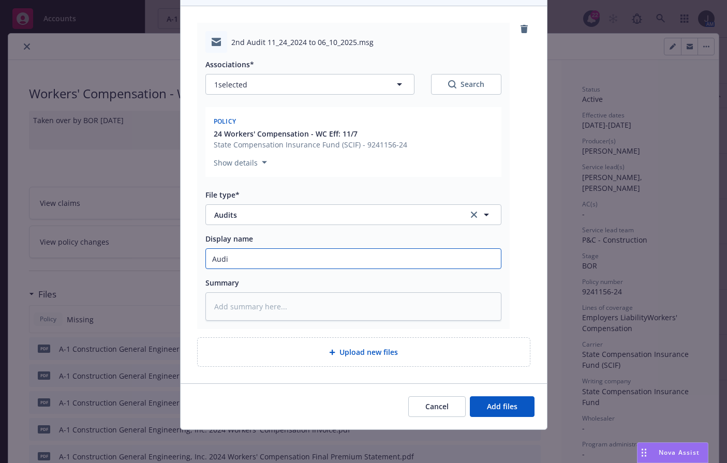
type textarea "x"
type input "Aud"
type textarea "x"
type input "Au"
type textarea "x"
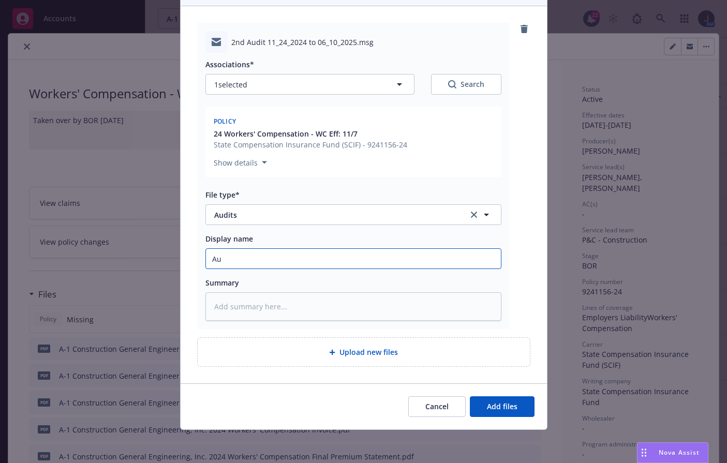
type input "A"
type textarea "x"
type input "1"
type textarea "x"
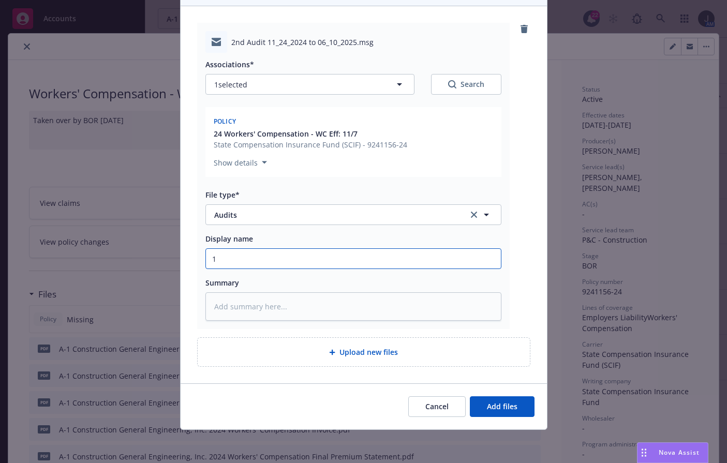
type input "11"
type textarea "x"
type input "11/"
type textarea "x"
type input "11/7"
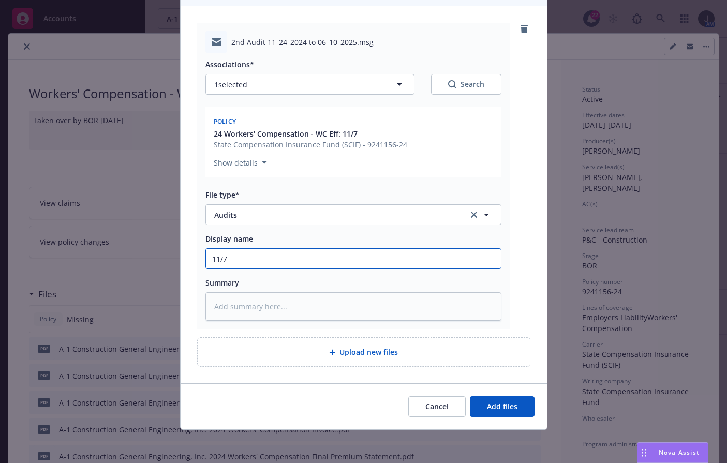
type textarea "x"
type input "11/7/"
type textarea "x"
type input "11/7/2"
type textarea "x"
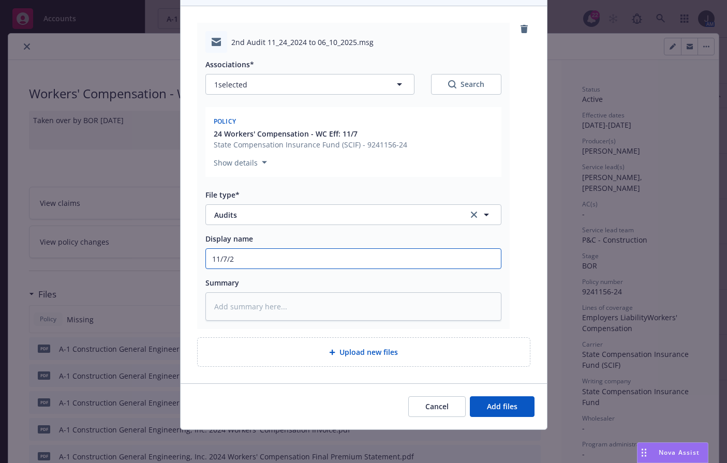
type input "[DATE]"
type textarea "x"
type input "[DATE]"
type textarea "x"
type input "[DATE] -"
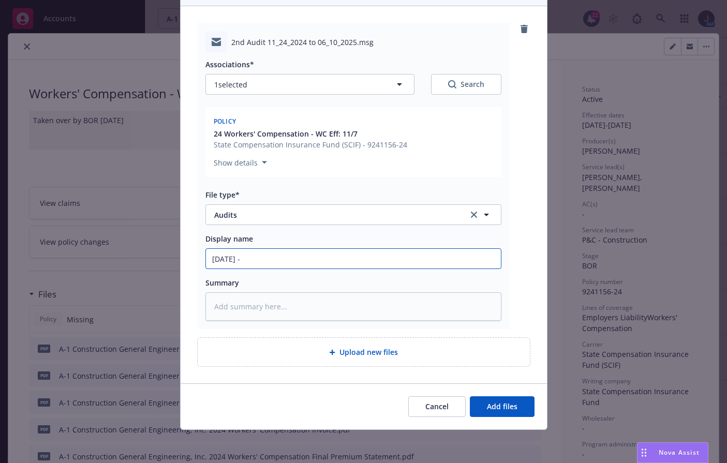
type textarea "x"
type input "[DATE] -"
type textarea "x"
type input "[DATE] - 6"
type textarea "x"
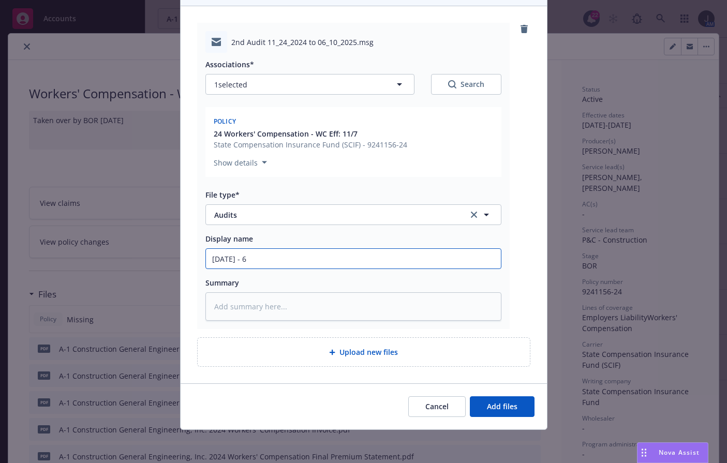
type input "[DATE] - 6/"
type textarea "x"
type input "[DATE] - 6/1"
type textarea "x"
type input "[DATE] - 6/10"
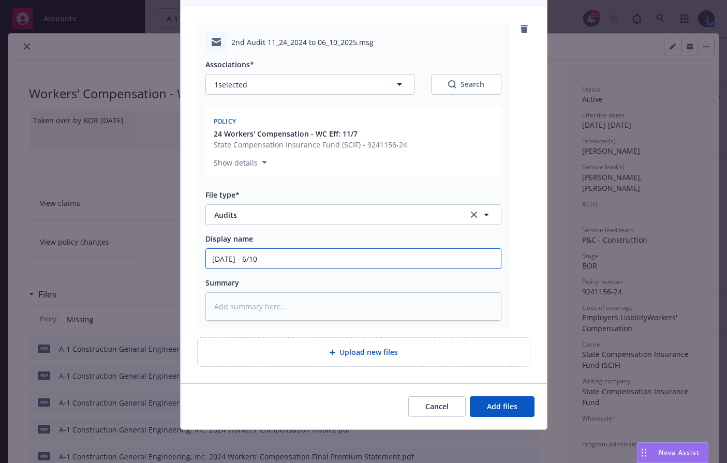
type textarea "x"
type input "[DATE] - 6/10/"
type textarea "x"
type input "[DATE] - 6/10/2"
type textarea "x"
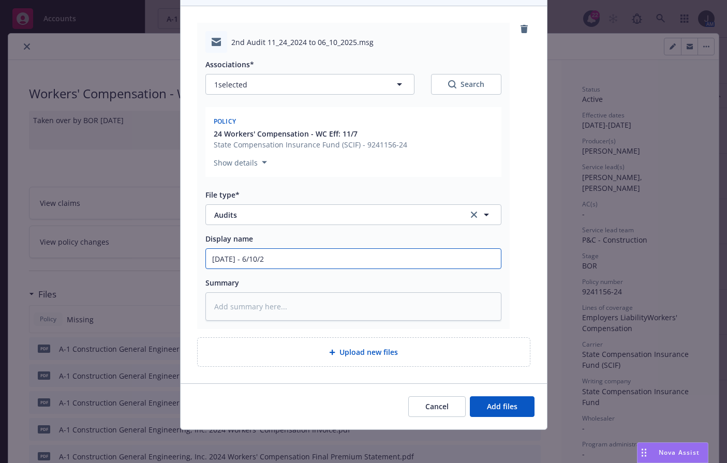
type input "[DATE] - [DATE]"
type textarea "x"
type input "[DATE] - [DATE]"
type textarea "x"
type input "[DATE] - [DATE] W"
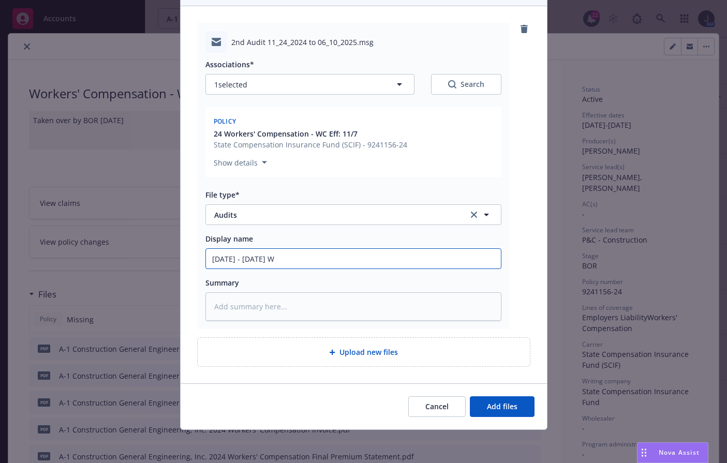
type textarea "x"
type input "[DATE] - [DATE] WC"
type textarea "x"
type input "[DATE] - [DATE] WC"
type textarea "x"
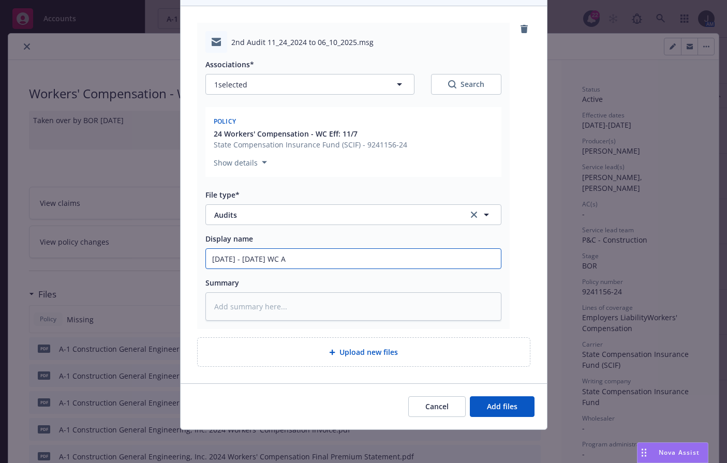
type input "[DATE] - [DATE] WC Au"
type textarea "x"
type input "[DATE] - [DATE] WC Aud"
type textarea "x"
type input "[DATE] - [DATE] WC Audi"
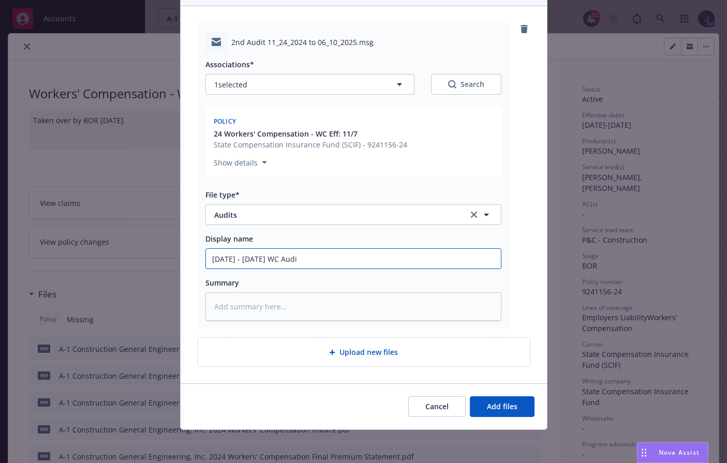
type textarea "x"
type input "[DATE] - [DATE] WC Audit"
type textarea "x"
type input "[DATE] - [DATE] WC Audit"
type textarea "x"
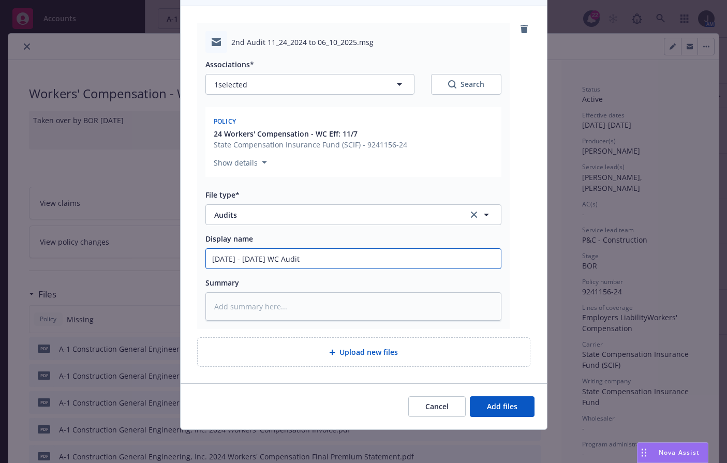
type input "[DATE] - [DATE] WC Audit I"
type textarea "x"
type input "[DATE] - [DATE] WC Audit Inf"
type textarea "x"
type input "[DATE] - [DATE] WC Audit Info"
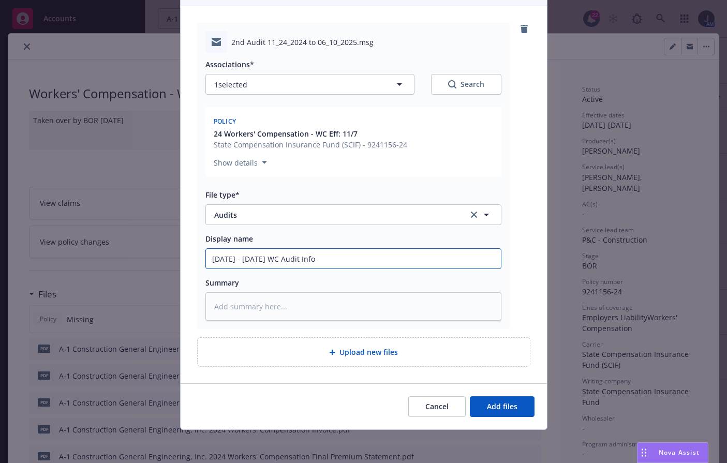
type textarea "x"
type input "[DATE] - [DATE] WC Audit Infor"
type textarea "x"
type input "[DATE] - [DATE] WC Audit Inform"
type textarea "x"
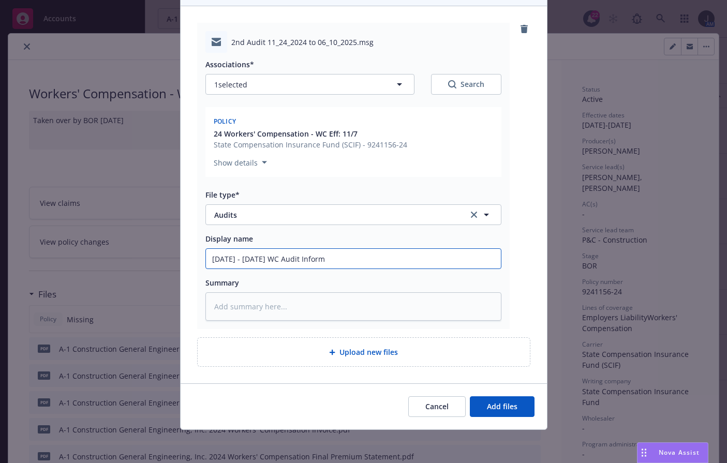
type input "[DATE] - [DATE] WC Audit Informa"
type textarea "x"
type input "[DATE] - [DATE] WC Audit Informati"
type textarea "x"
type input "[DATE] - [DATE] WC Audit Informatio"
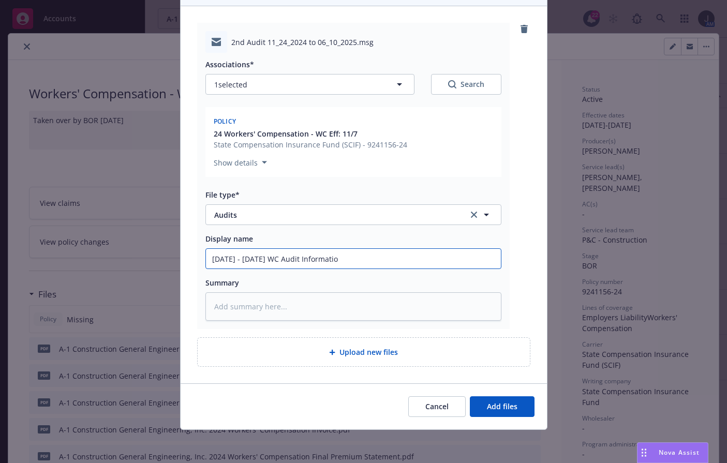
type textarea "x"
type input "[DATE] - [DATE] WC Audit Information"
type textarea "x"
type input "[DATE] - [DATE] WC Audit Information"
type textarea "x"
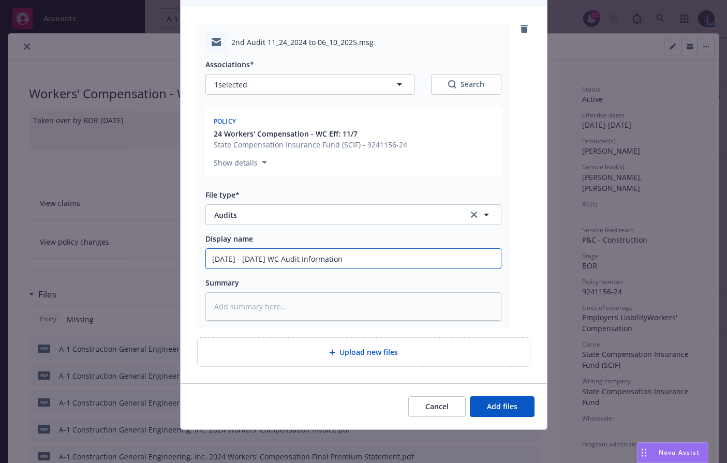
type input "[DATE] - [DATE] WC Audit Information f"
type textarea "x"
type input "[DATE] - [DATE] WC Audit Information fr"
type textarea "x"
type input "[DATE] - [DATE] WC Audit Information fro"
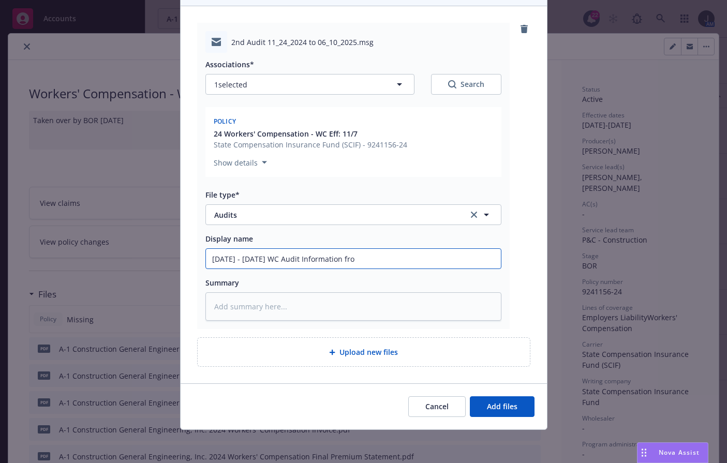
type textarea "x"
type input "[DATE] - [DATE] WC Audit Information from"
type textarea "x"
type input "[DATE] - [DATE] WC Audit Information from"
type textarea "x"
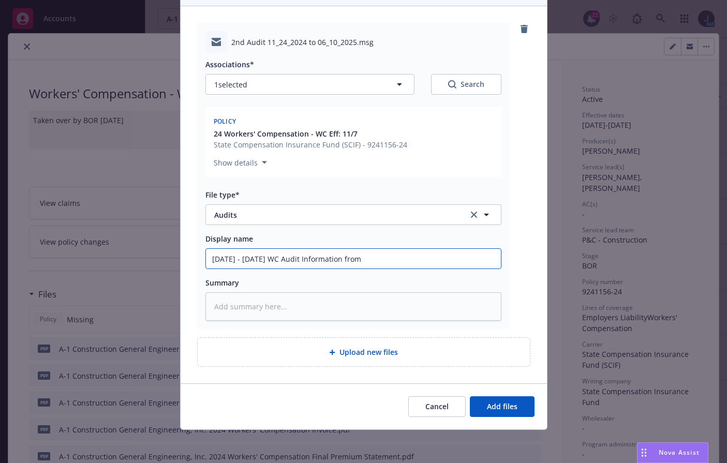
type input "[DATE] - [DATE] WC Audit Information from K"
type textarea "x"
type input "[DATE] - [DATE] WC Audit Information from Ke"
type textarea "x"
type input "[DATE] - [DATE] WC Audit Information from Ker"
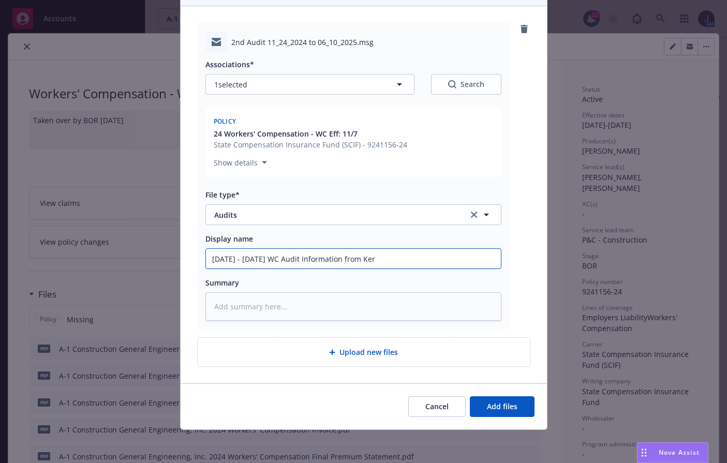
type textarea "x"
type input "[DATE] - [DATE] WC Audit Information from [PERSON_NAME]"
type textarea "x"
type input "[DATE] - [DATE] WC Audit Information from Ke"
type textarea "x"
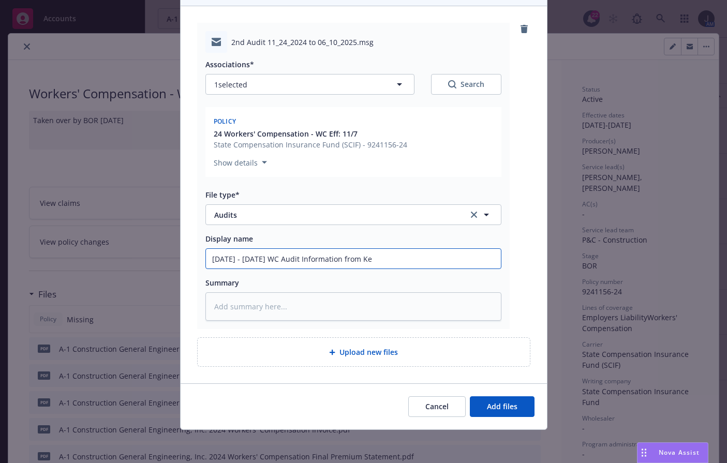
type input "[DATE] - [DATE] WC Audit Information from K"
type textarea "x"
type input "[DATE] - [DATE] WC Audit Information from"
type textarea "x"
type input "[DATE] - [DATE] WC Audit Information from"
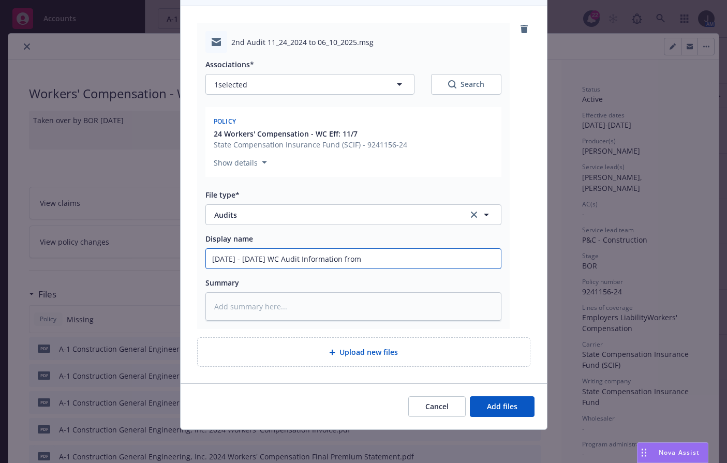
type textarea "x"
type input "[DATE] - [DATE] WC Audit Information fro"
type textarea "x"
type input "[DATE] - [DATE] WC Audit Information fr"
type textarea "x"
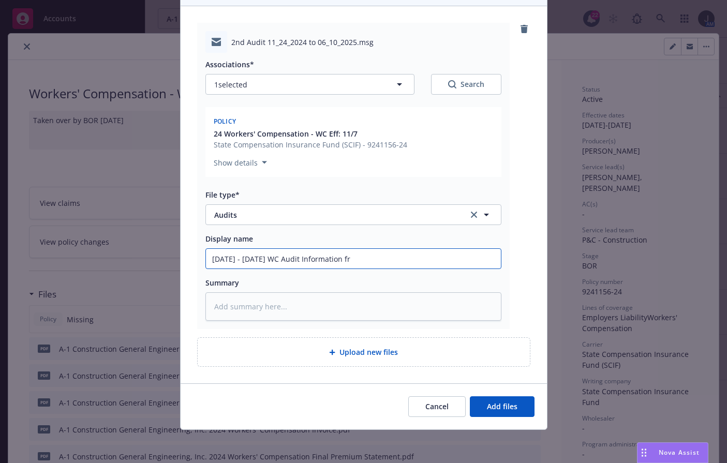
type input "[DATE] - [DATE] WC Audit Information f"
type textarea "x"
type input "[DATE] - [DATE] WC Audit Information"
type textarea "x"
type input "[DATE] - [DATE] WC Audit Information"
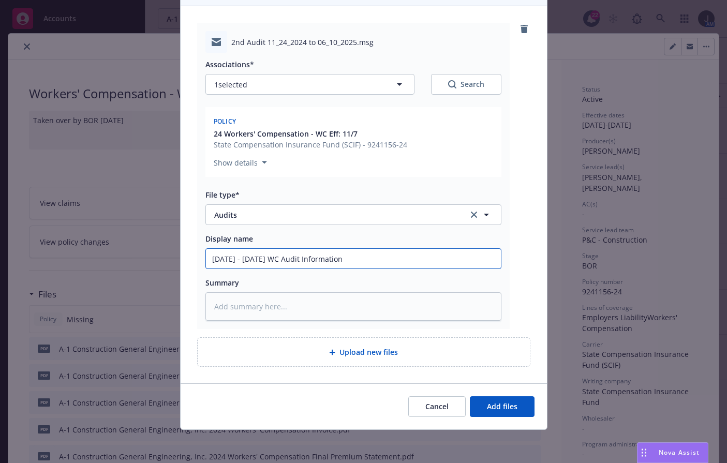
type textarea "x"
type input "[DATE] - [DATE] WC Audit Information -"
type textarea "x"
type input "[DATE] - [DATE] WC Audit Information -"
type textarea "x"
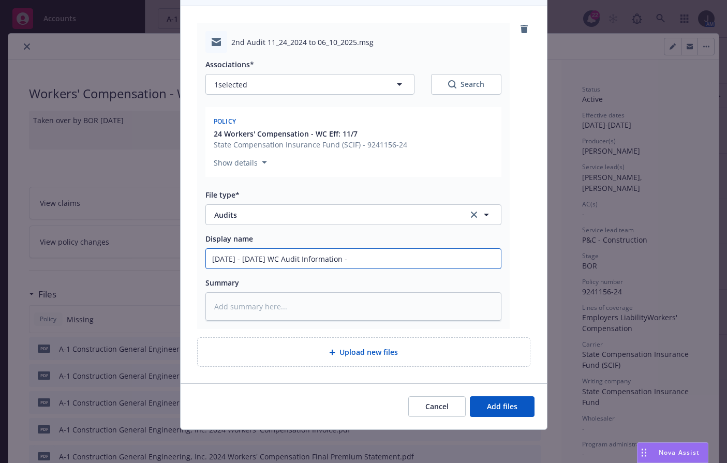
type input "[DATE] - [DATE] WC Audit Information - P"
type textarea "x"
type input "[DATE] - [DATE] WC Audit Information - Pa"
type textarea "x"
type input "[DATE] - [DATE] WC Audit Information - Pay"
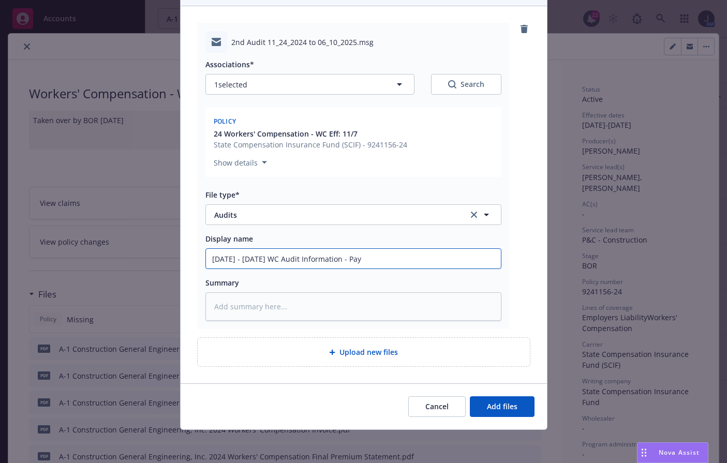
type textarea "x"
type input "[DATE] - [DATE] WC Audit Information - Payr"
type textarea "x"
type input "[DATE] - [DATE] WC Audit Information - Payro"
type textarea "x"
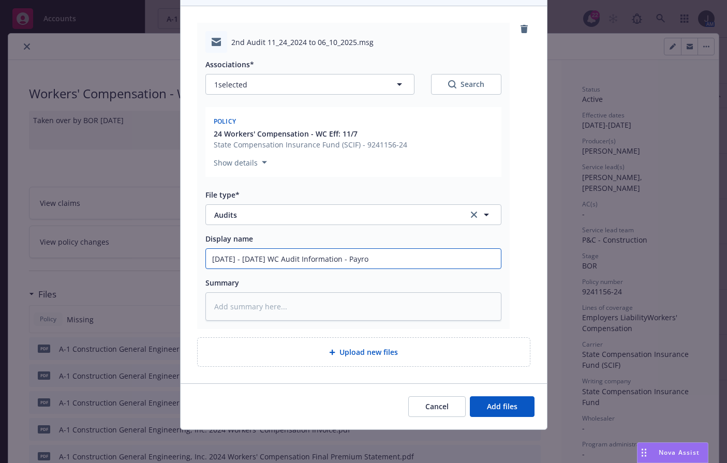
type input "[DATE] - [DATE] WC Audit Information - Payrol"
type textarea "x"
type input "[DATE] - [DATE] WC Audit Information - Payroll"
type textarea "x"
type input "[DATE] - [DATE] WC Audit Information - Payroll"
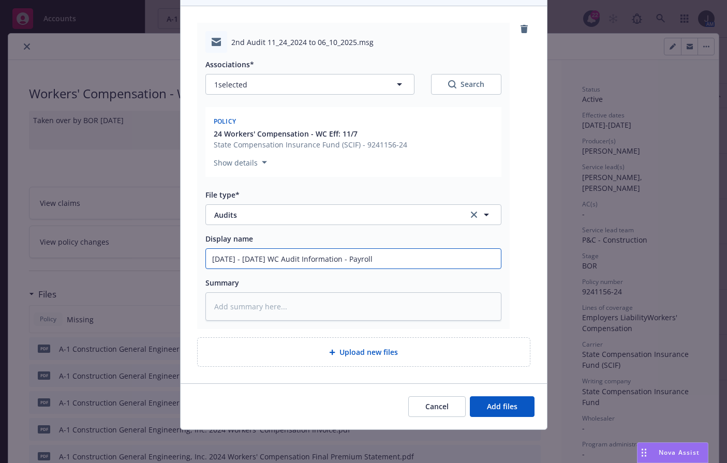
type textarea "x"
type input "[DATE] - [DATE] WC Audit Information - Payroll R"
type textarea "x"
type input "[DATE] - [DATE] WC Audit Information - Payroll Re"
type textarea "x"
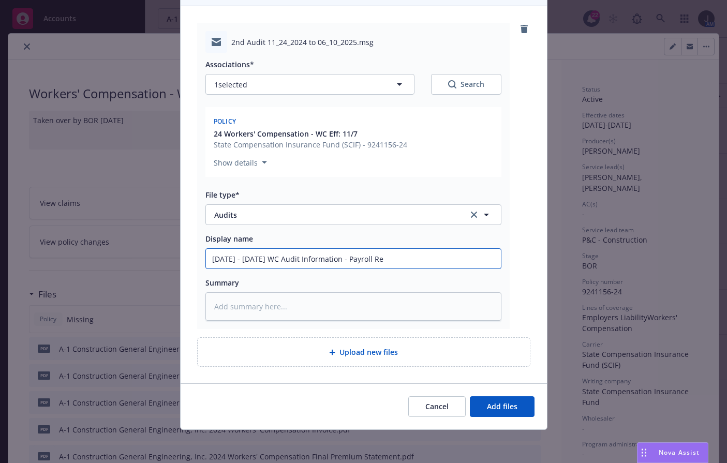
type input "[DATE] - [DATE] WC Audit Information - Payroll Rep"
type textarea "x"
type input "[DATE] - [DATE] WC Audit Information - Payroll Repo"
type textarea "x"
type input "[DATE] - [DATE] WC Audit Information - Payroll Repor"
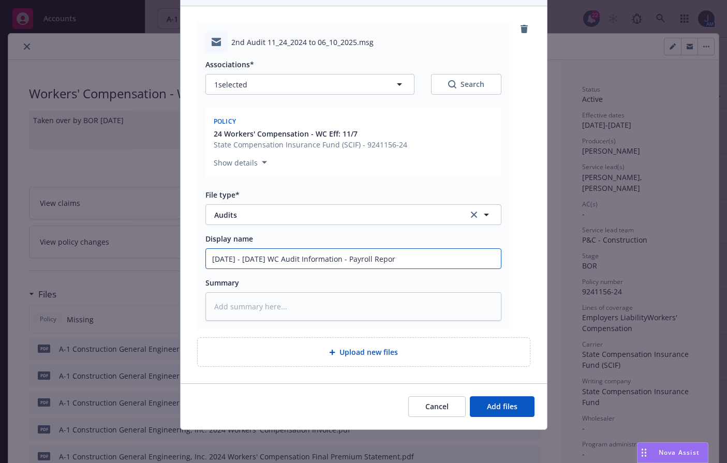
type textarea "x"
type input "[DATE] - [DATE] WC Audit Information - Payroll Report"
type textarea "x"
type input "[DATE] - [DATE] WC Audit Information - Payroll Reports"
type textarea "x"
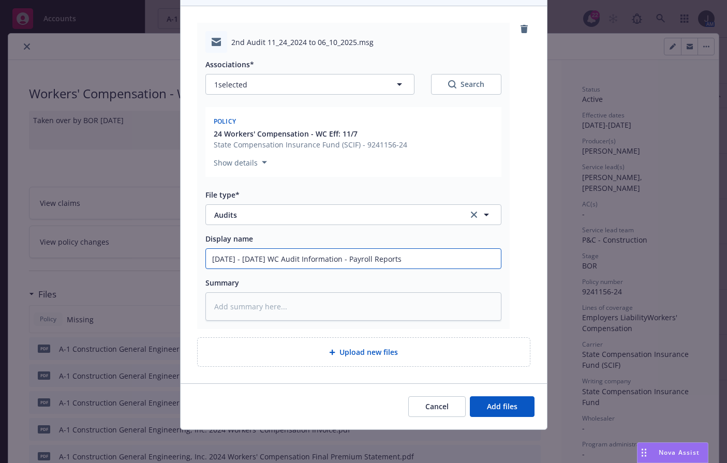
type input "[DATE] - [DATE] WC Audit Information - Payroll Reports,"
type textarea "x"
type input "[DATE] - [DATE] WC Audit Information - Payroll Reports,"
type textarea "x"
type input "[DATE] - [DATE] WC Audit Information - Payroll Reports, S"
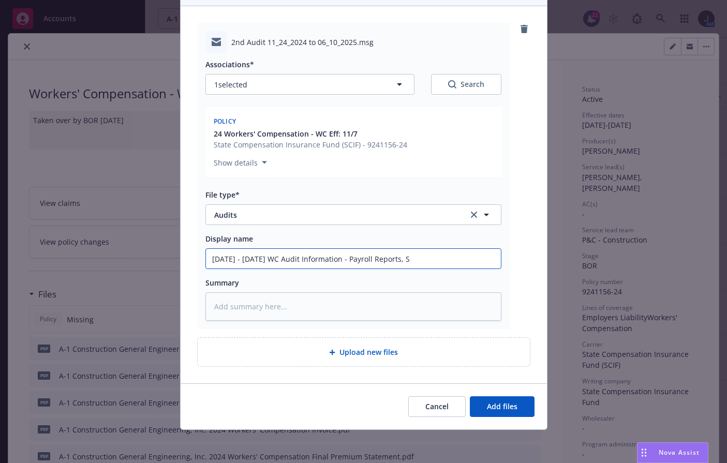
type textarea "x"
type input "[DATE] - [DATE] WC Audit Information - Payroll Reports, St"
type textarea "x"
type input "[DATE] - [DATE] WC Audit Information - Payroll Reports, Sta"
type textarea "x"
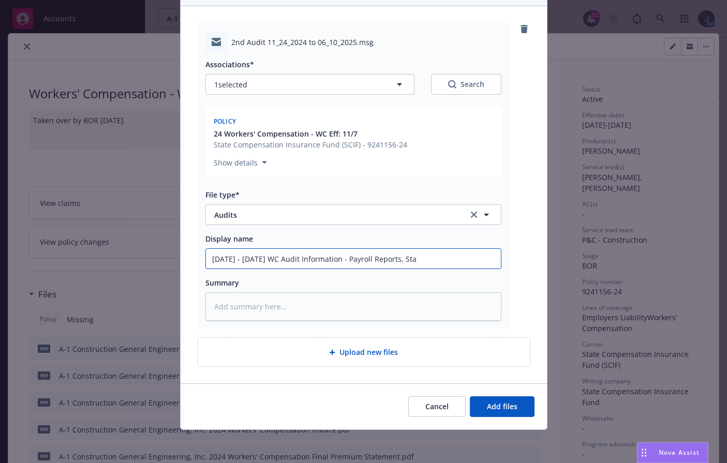
type input "[DATE] - [DATE] WC Audit Information - Payroll Reports, Stat"
type textarea "x"
type input "[DATE] - [DATE] WC Audit Information - Payroll Reports, State"
type textarea "x"
type input "[DATE] - [DATE] WC Audit Information - Payroll Reports, Statem"
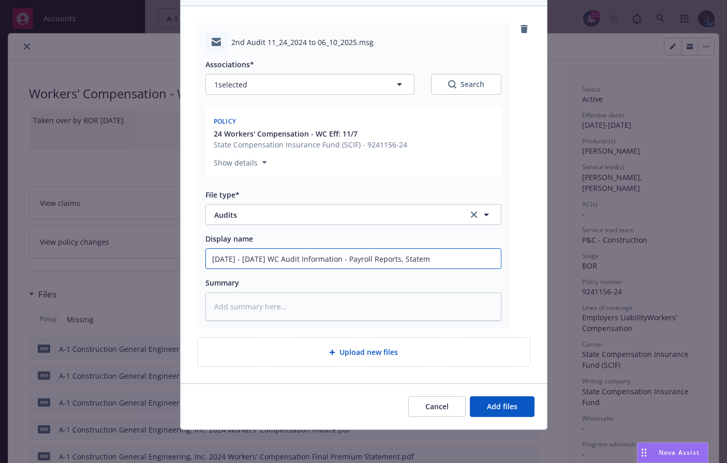
type textarea "x"
type input "[DATE] - [DATE] WC Audit Information - Payroll Reports, Stateme"
type textarea "x"
type input "[DATE] - [DATE] WC Audit Information - Payroll Reports, Statemen"
type textarea "x"
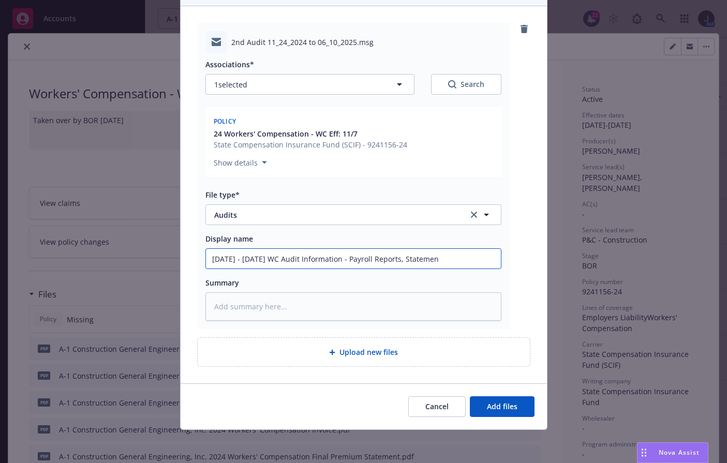
type input "[DATE] - [DATE] WC Audit Information - Payroll Reports, Statement"
type textarea "x"
type input "[DATE] - [DATE] WC Audit Information - Payroll Reports, Statements"
click at [369, 263] on input "[DATE] - [DATE] WC Audit Information - Payroll Reports, Statements" at bounding box center [353, 259] width 295 height 20
click at [450, 260] on input "[DATE] - [DATE] WC Audit Information - Payroll Reports, Statements" at bounding box center [353, 259] width 295 height 20
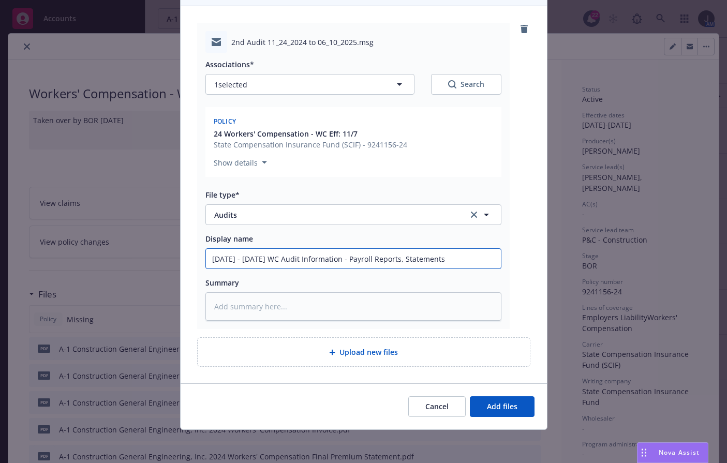
type textarea "x"
type input "[DATE] - [DATE] WC Audit Information - Payroll Reports, Statements,"
type textarea "x"
type input "[DATE] - [DATE] WC Audit Information - Payroll Reports, Statements,"
type textarea "x"
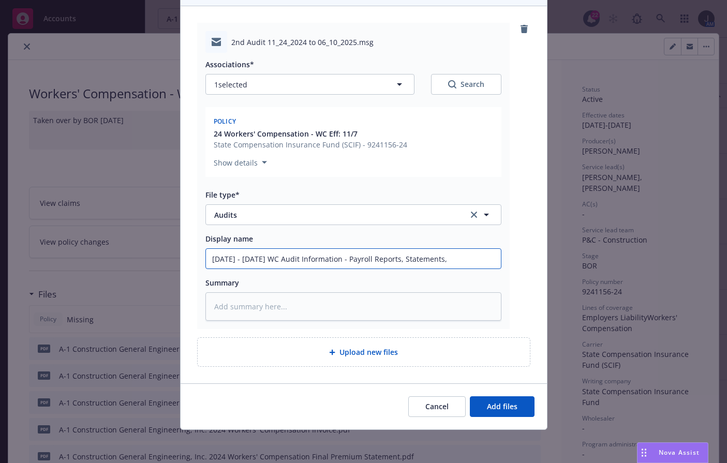
type input "[DATE] - [DATE] WC Audit Information - Payroll Reports, Statements, Q"
type textarea "x"
type input "[DATE] - [DATE] WC Audit Information - Payroll Reports, Statements, Qu"
type textarea "x"
type input "[DATE] - [DATE] WC Audit Information - Payroll Reports, Statements, Qua"
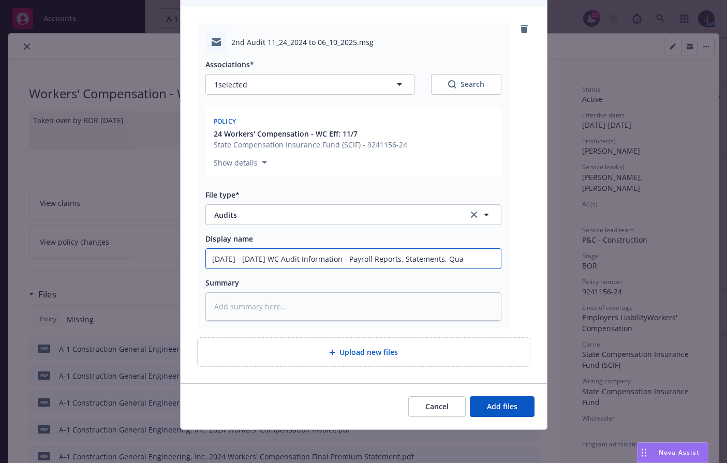
type textarea "x"
drag, startPoint x: 322, startPoint y: 268, endPoint x: 365, endPoint y: 271, distance: 43.0
click at [322, 268] on input "[DATE] - [DATE] WC Audit Information - Payroll Reports, Statements, Quarterly" at bounding box center [353, 259] width 295 height 20
click at [483, 261] on input "[DATE] - [DATE] WC Audit Information - Payroll Reports, Statements, Quarterly" at bounding box center [353, 259] width 295 height 20
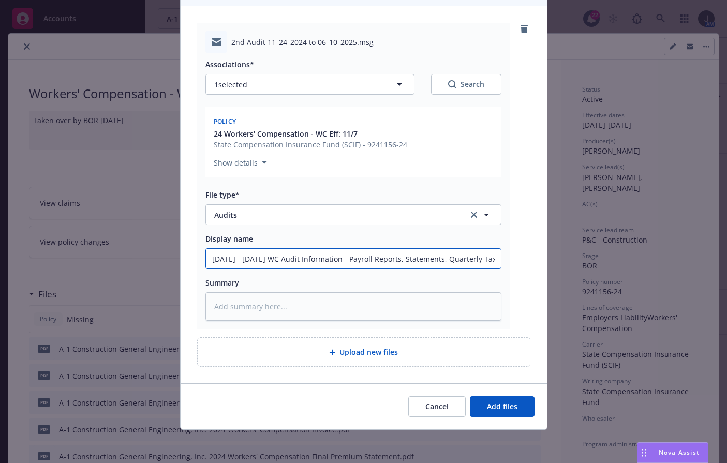
drag, startPoint x: 494, startPoint y: 261, endPoint x: 164, endPoint y: 273, distance: 330.5
click at [164, 273] on div "Add files The uploaded files will be associated with 24 Workers' Compensation -…" at bounding box center [363, 231] width 727 height 463
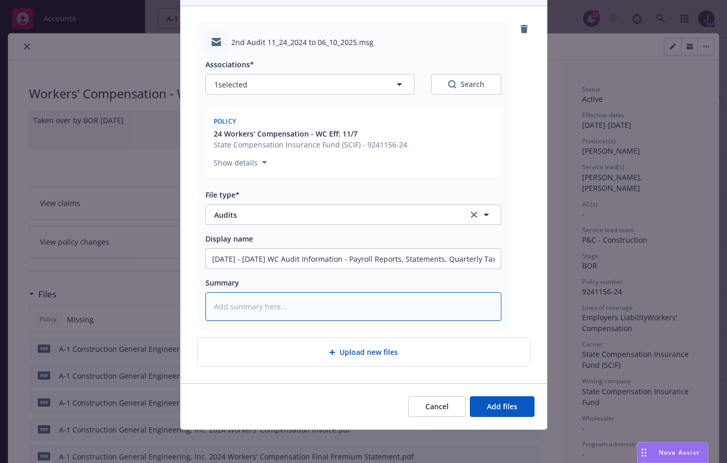
click at [239, 311] on textarea at bounding box center [354, 306] width 296 height 28
paste textarea "[DATE] - [DATE] WC Audit Information - Payroll Reports, Statements, Quarterly T…"
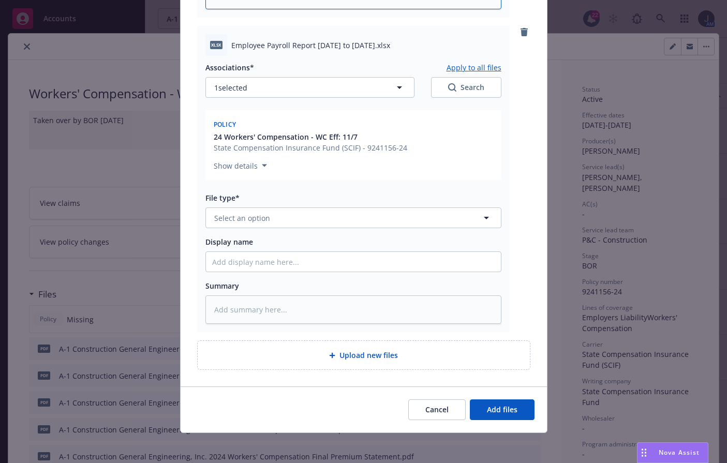
scroll to position [424, 0]
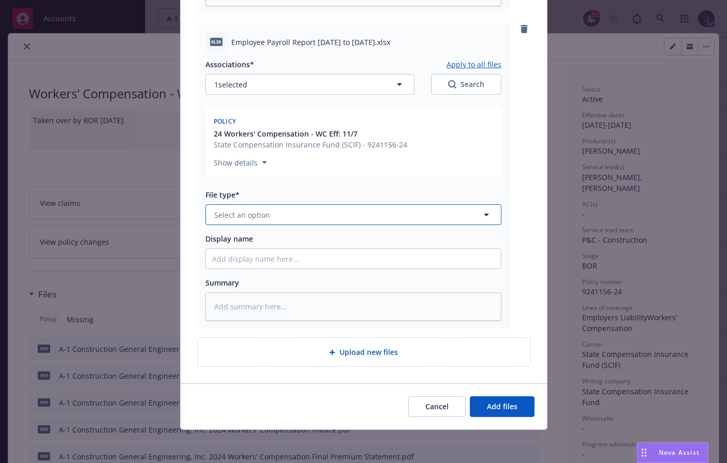
click at [261, 219] on span "Select an option" at bounding box center [242, 215] width 56 height 11
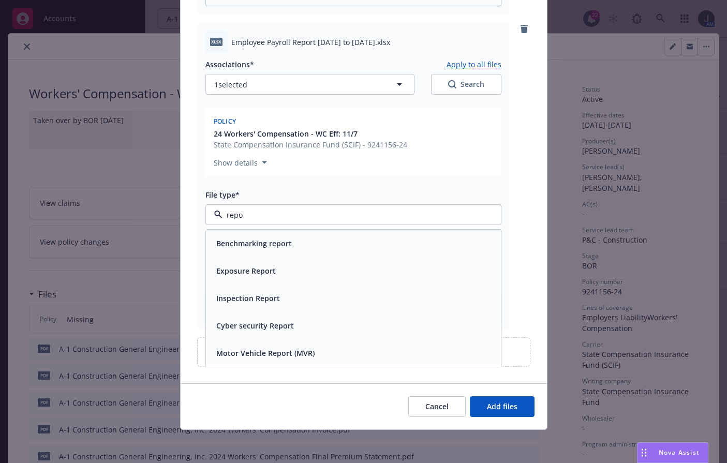
click at [261, 235] on div "Benchmarking report" at bounding box center [353, 243] width 295 height 27
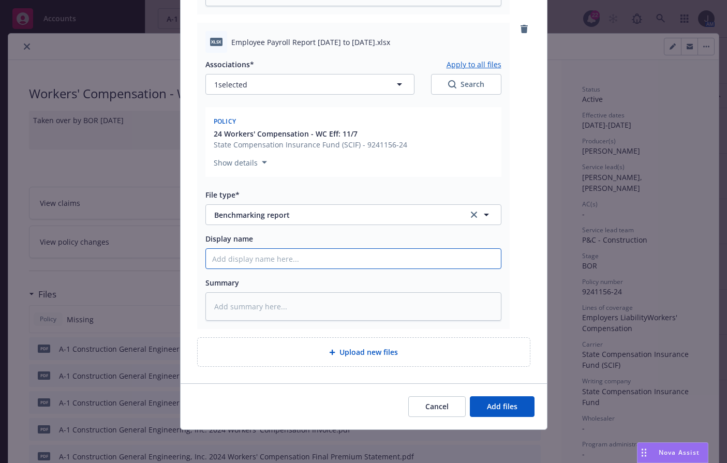
drag, startPoint x: 365, startPoint y: 258, endPoint x: 75, endPoint y: 265, distance: 290.5
click at [64, 261] on div "Add files The uploaded files will be associated with 24 Workers' Compensation -…" at bounding box center [363, 231] width 727 height 463
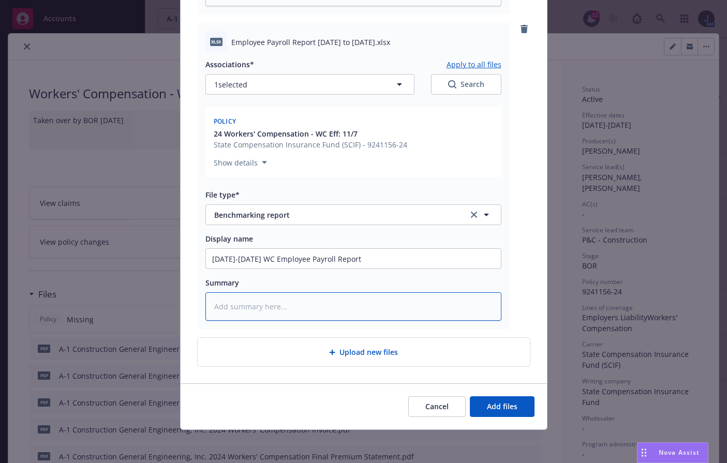
click at [244, 311] on textarea at bounding box center [354, 306] width 296 height 28
paste textarea "[DATE]-[DATE] WC Employee Payroll Report"
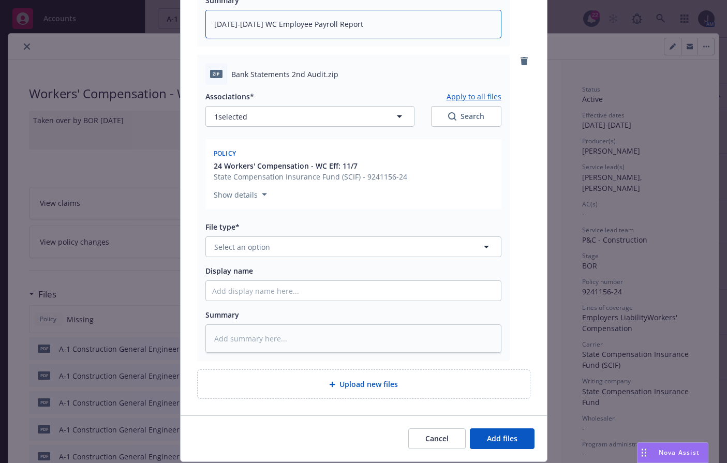
scroll to position [739, 0]
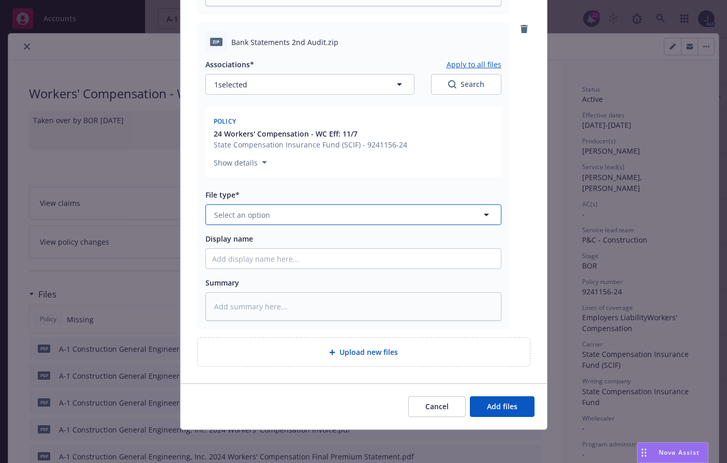
click at [269, 219] on button "Select an option" at bounding box center [354, 214] width 296 height 21
click at [281, 244] on span "Benchmarking report" at bounding box center [254, 243] width 76 height 11
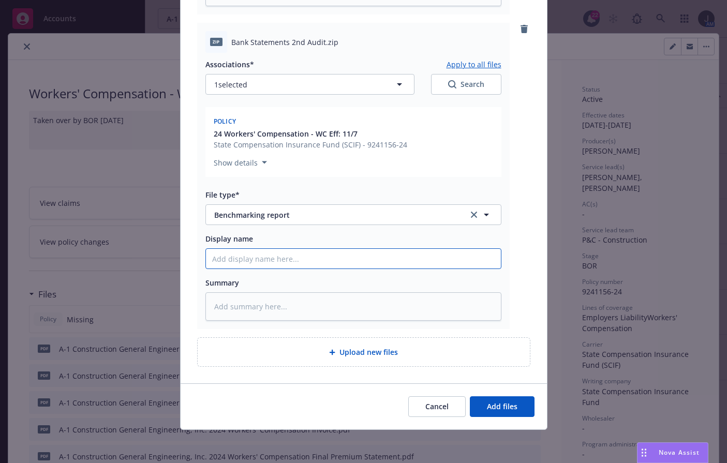
paste input "[DATE]-[DATE] WC Employee Payroll Report"
drag, startPoint x: 373, startPoint y: 261, endPoint x: 275, endPoint y: 258, distance: 97.4
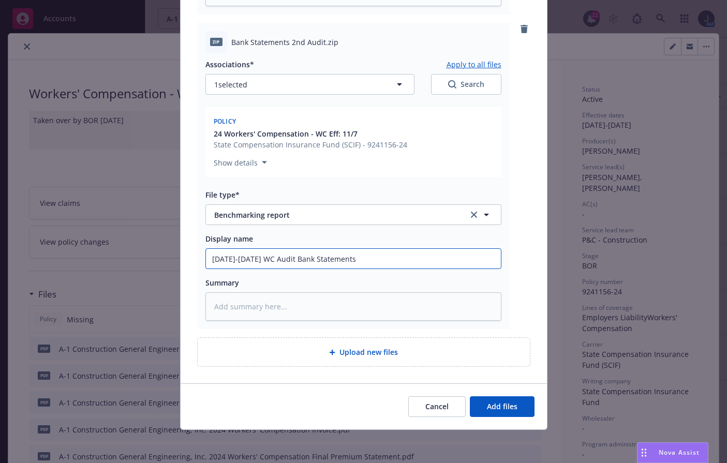
scroll to position [497, 0]
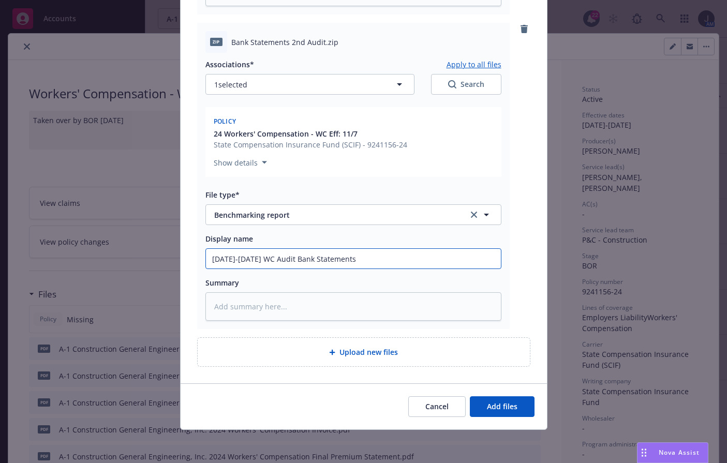
drag, startPoint x: 391, startPoint y: 256, endPoint x: 179, endPoint y: 262, distance: 212.3
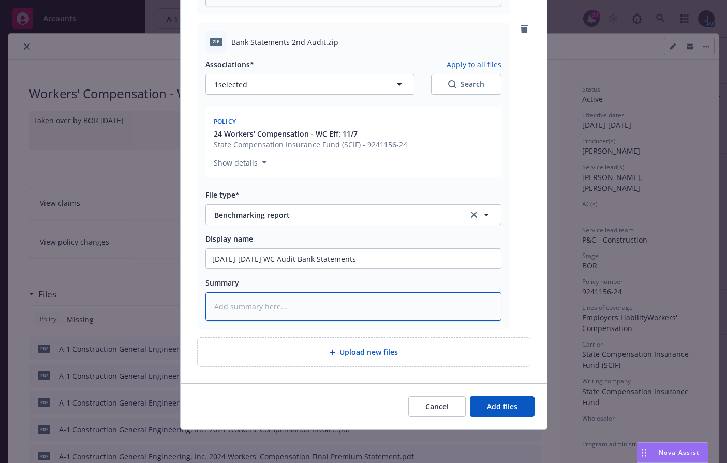
click at [287, 302] on textarea at bounding box center [354, 306] width 296 height 28
paste textarea "[DATE]-[DATE] WC Audit Bank Statements"
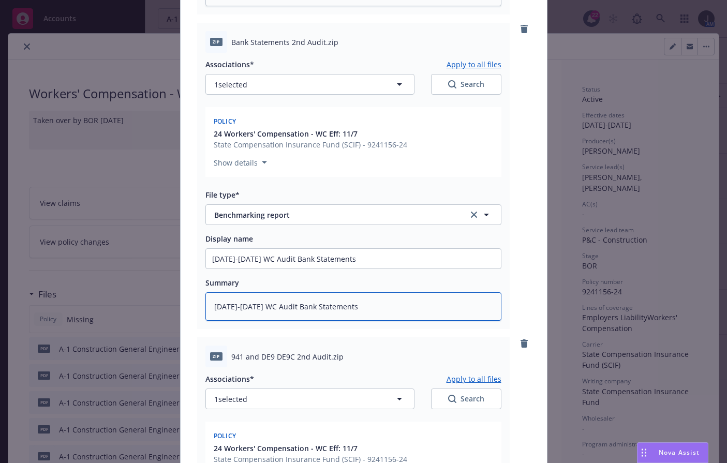
scroll to position [1053, 0]
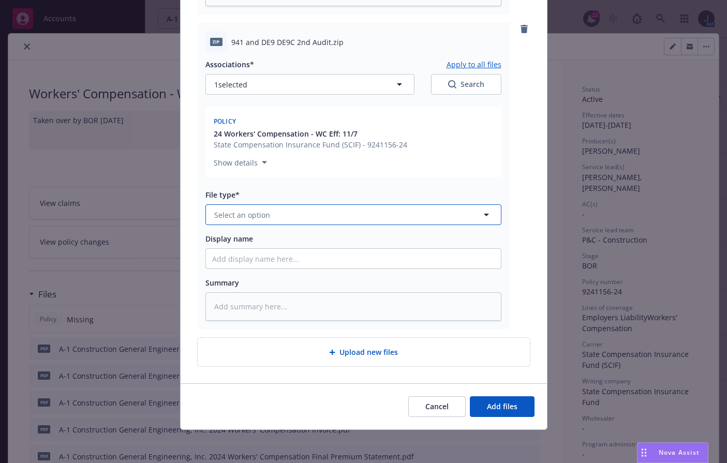
click at [259, 207] on button "Select an option" at bounding box center [354, 214] width 296 height 21
click at [260, 251] on div "Benchmarking report" at bounding box center [253, 243] width 82 height 15
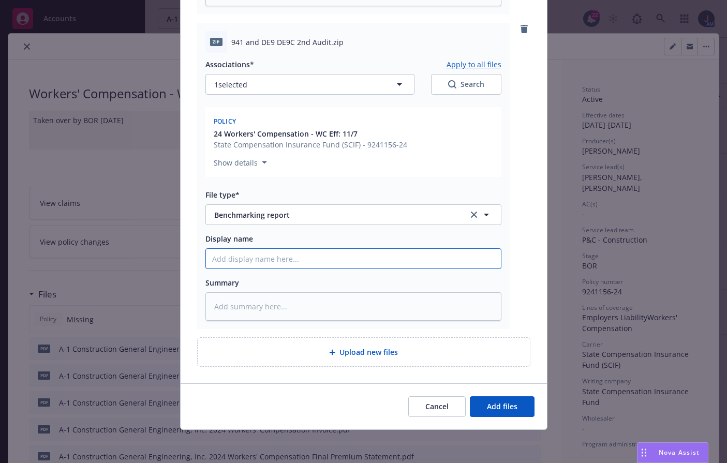
paste input "[DATE]-[DATE] WC Audit Bank Statements"
drag, startPoint x: 371, startPoint y: 263, endPoint x: 298, endPoint y: 255, distance: 73.4
drag, startPoint x: 328, startPoint y: 262, endPoint x: 130, endPoint y: 262, distance: 198.3
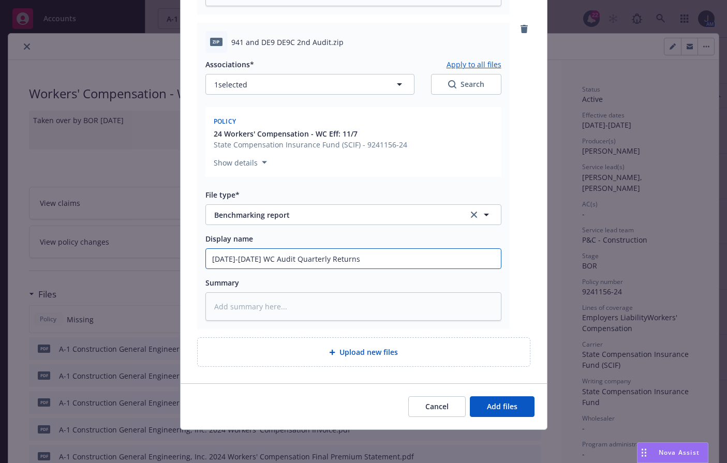
click at [130, 262] on div "Add files The uploaded files will be associated with 24 Workers' Compensation -…" at bounding box center [363, 231] width 727 height 463
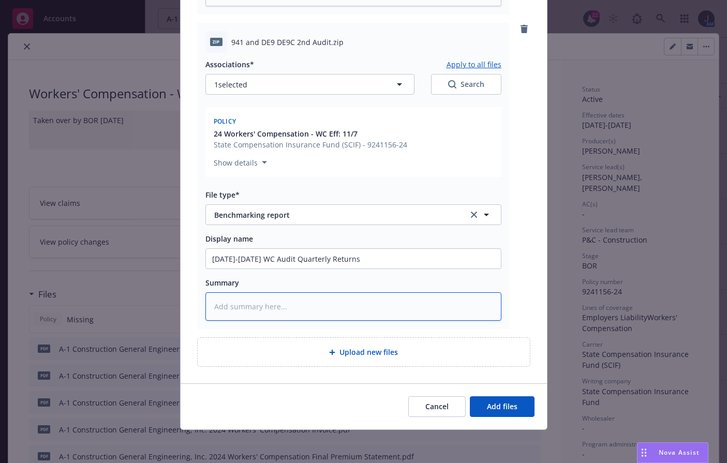
click at [293, 305] on textarea at bounding box center [354, 306] width 296 height 28
paste textarea "[DATE]-[DATE] WC Audit Quarterly Returns"
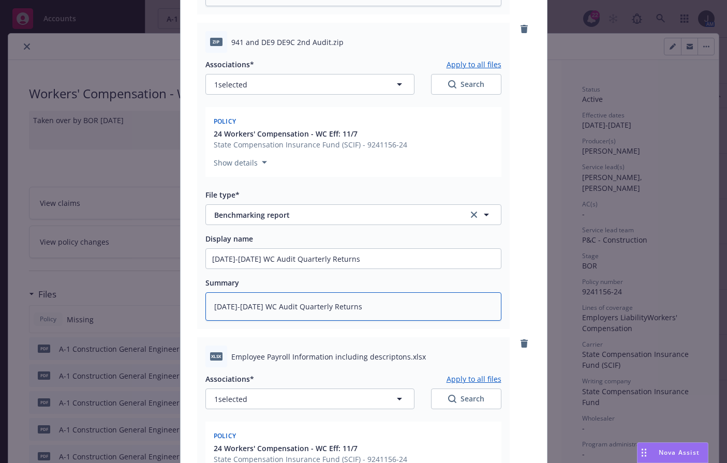
scroll to position [1295, 0]
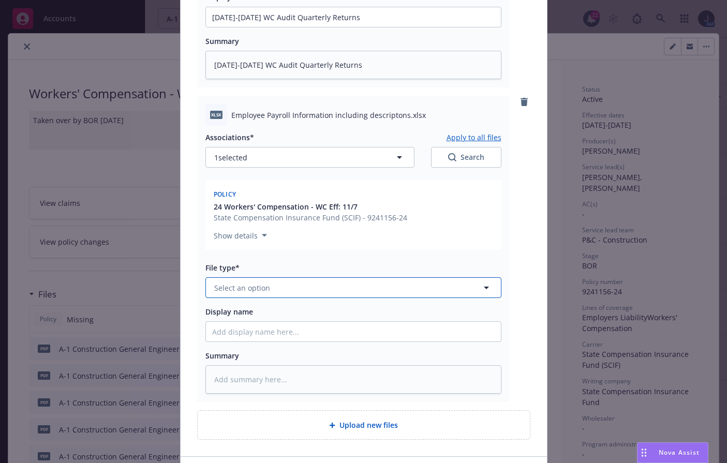
click at [264, 295] on button "Select an option" at bounding box center [354, 287] width 296 height 21
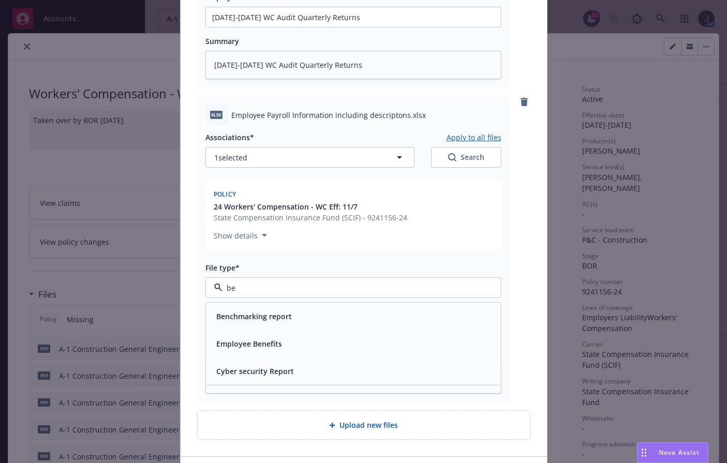
click at [268, 313] on span "Benchmarking report" at bounding box center [254, 316] width 76 height 11
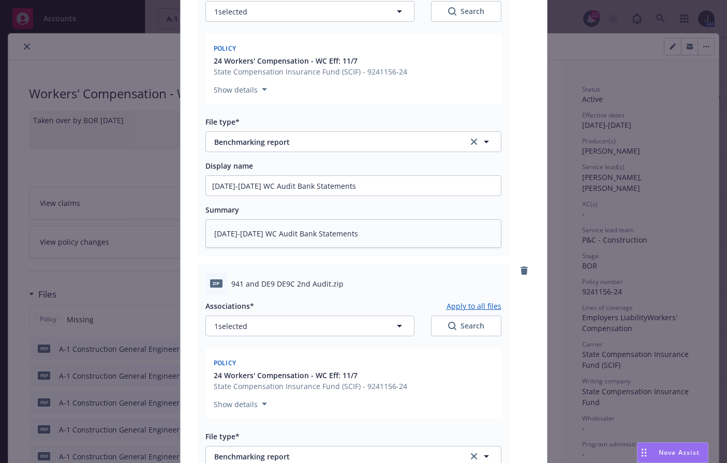
scroll to position [570, 0]
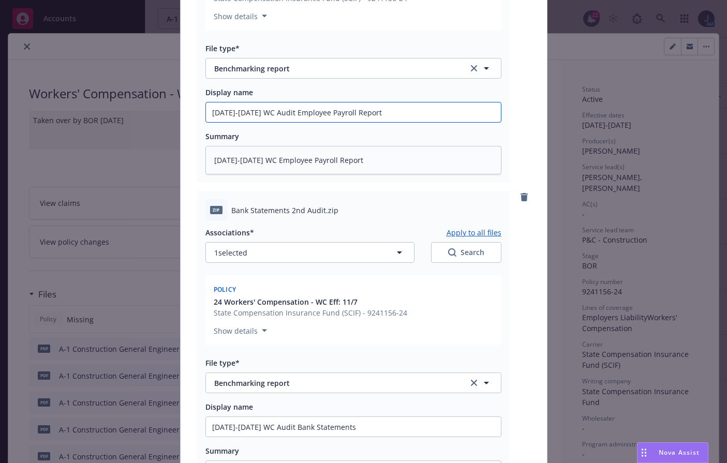
drag, startPoint x: 379, startPoint y: 114, endPoint x: 182, endPoint y: 115, distance: 196.7
click at [166, 114] on div "Add files The uploaded files will be associated with 24 Workers' Compensation -…" at bounding box center [363, 231] width 727 height 463
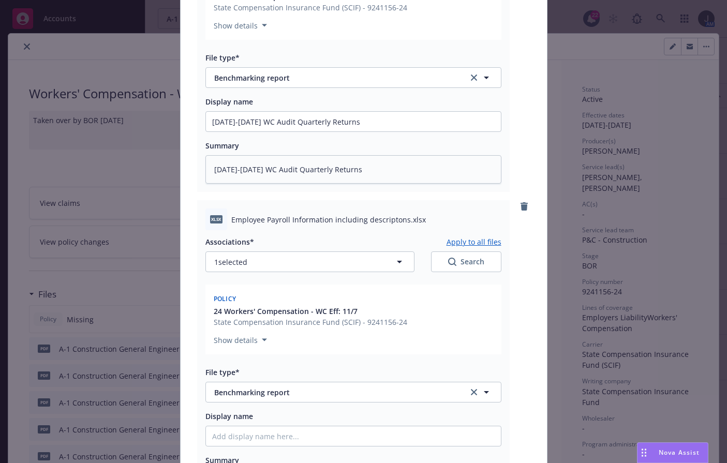
scroll to position [1295, 0]
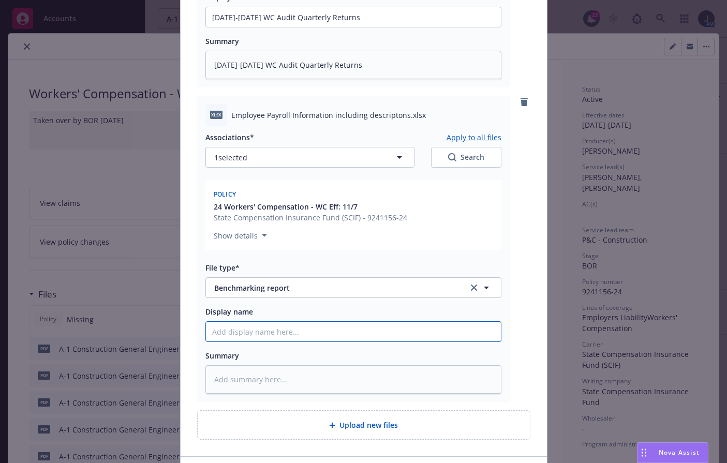
paste input "[DATE]-[DATE] WC Audit Employee Payroll Report"
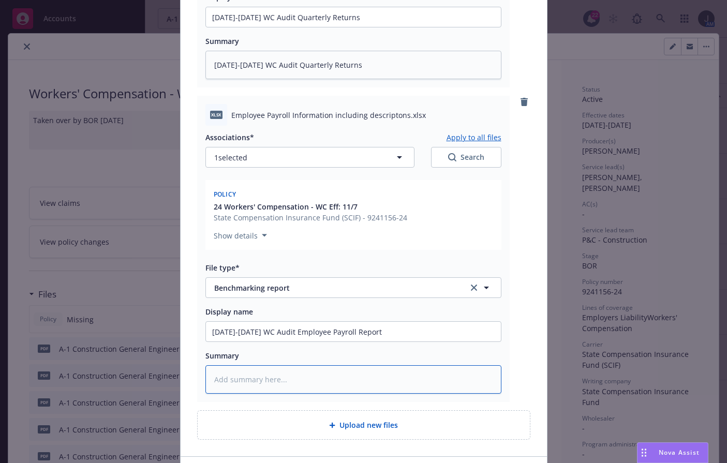
click at [365, 386] on textarea at bounding box center [354, 379] width 296 height 28
paste textarea "[DATE]-[DATE] WC Audit Employee Payroll Report"
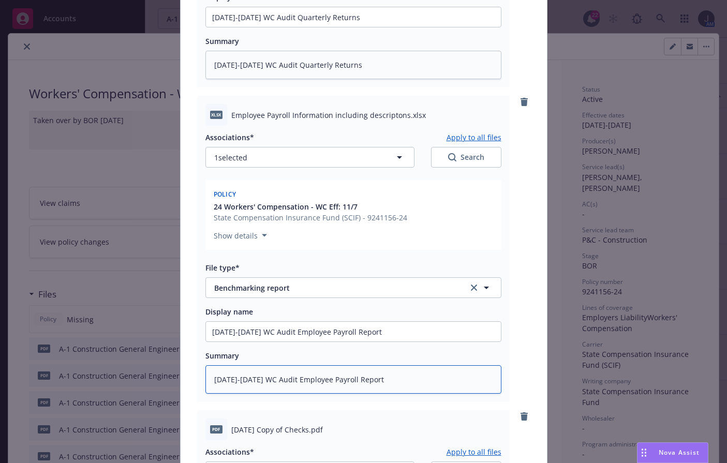
scroll to position [1683, 0]
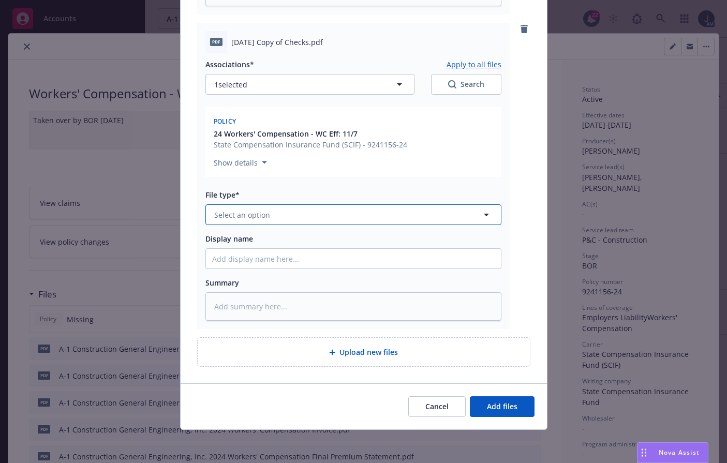
click at [301, 216] on button "Select an option" at bounding box center [354, 214] width 296 height 21
click at [279, 251] on div "Benchmarking report" at bounding box center [253, 243] width 82 height 15
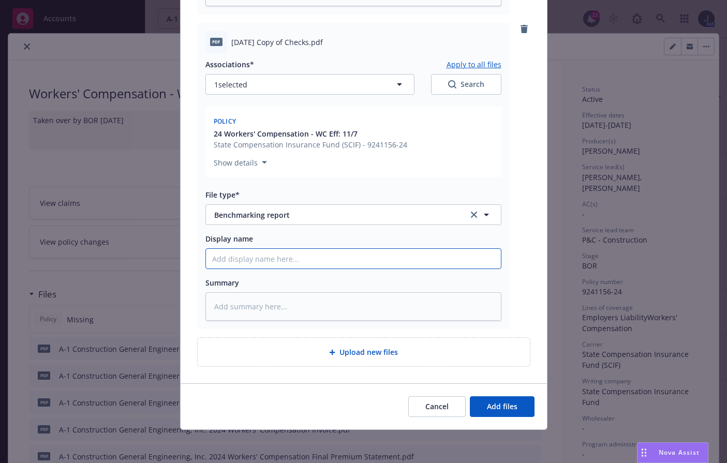
paste input "[DATE]-[DATE] WC Audit Employee Payroll Report"
drag, startPoint x: 398, startPoint y: 262, endPoint x: 296, endPoint y: 260, distance: 102.0
drag, startPoint x: 385, startPoint y: 265, endPoint x: 124, endPoint y: 250, distance: 261.8
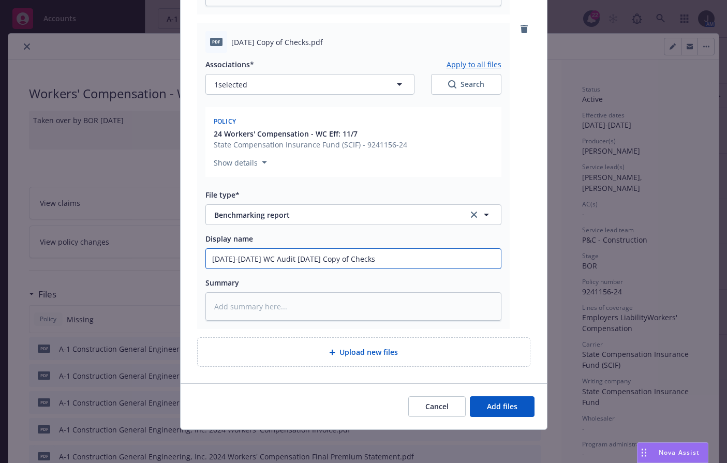
click at [124, 250] on div "Add files The uploaded files will be associated with 24 Workers' Compensation -…" at bounding box center [363, 231] width 727 height 463
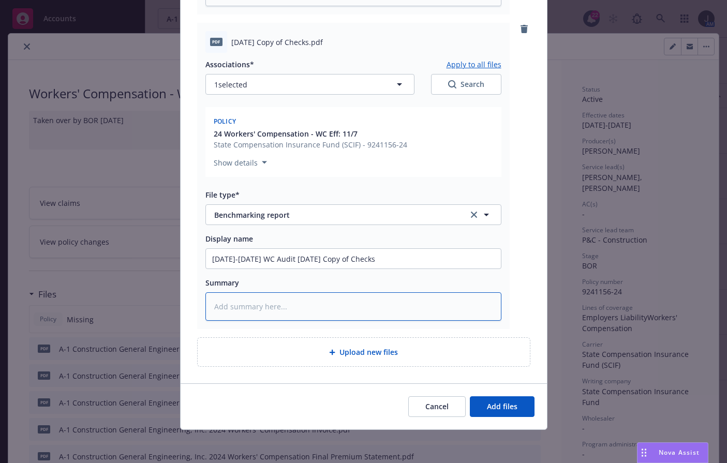
click at [277, 312] on textarea at bounding box center [354, 306] width 296 height 28
paste textarea "[DATE]-[DATE] WC Audit [DATE] Copy of Checks"
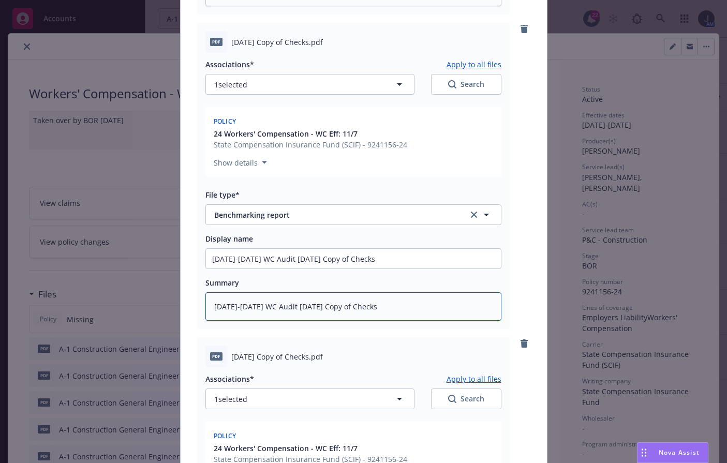
scroll to position [1925, 0]
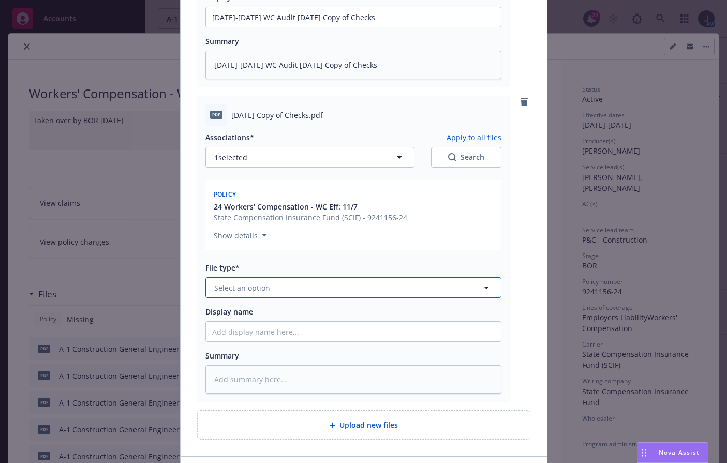
click at [263, 289] on span "Select an option" at bounding box center [242, 288] width 56 height 11
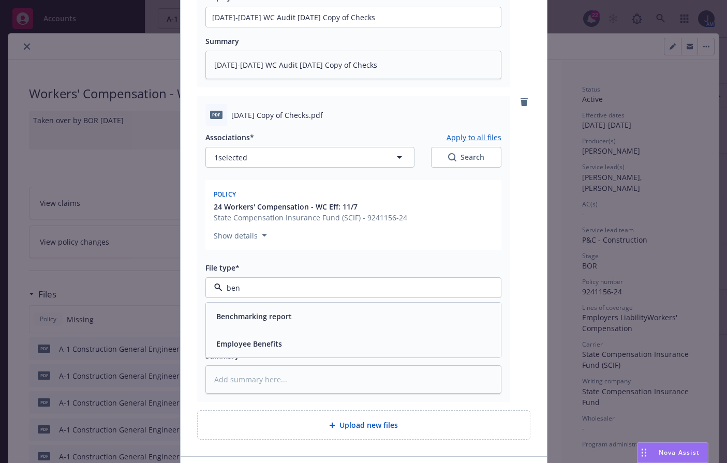
click at [295, 325] on div "Benchmarking report" at bounding box center [353, 316] width 295 height 27
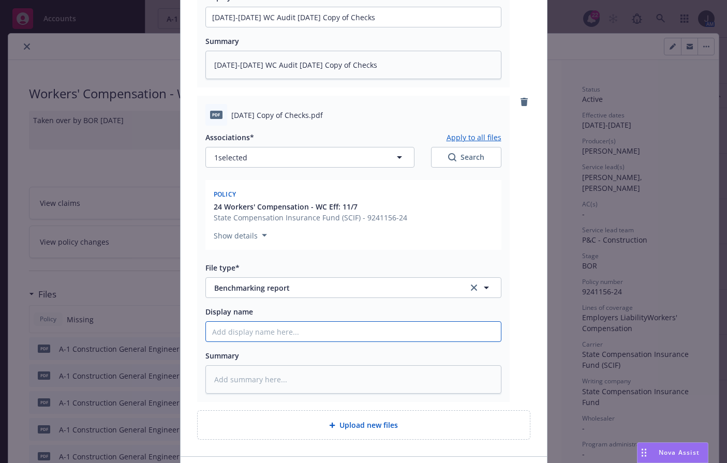
paste input "[DATE]-[DATE] WC Audit [DATE] Copy of Checks"
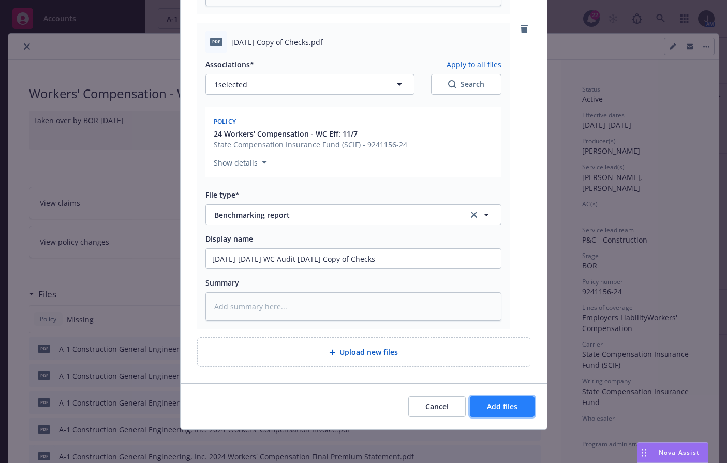
click at [492, 400] on button "Add files" at bounding box center [502, 407] width 65 height 21
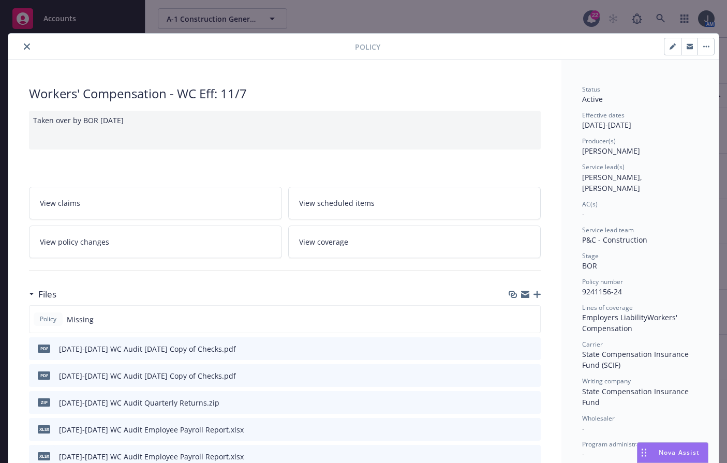
click at [24, 45] on icon "close" at bounding box center [27, 46] width 6 height 6
